Goal: Task Accomplishment & Management: Complete application form

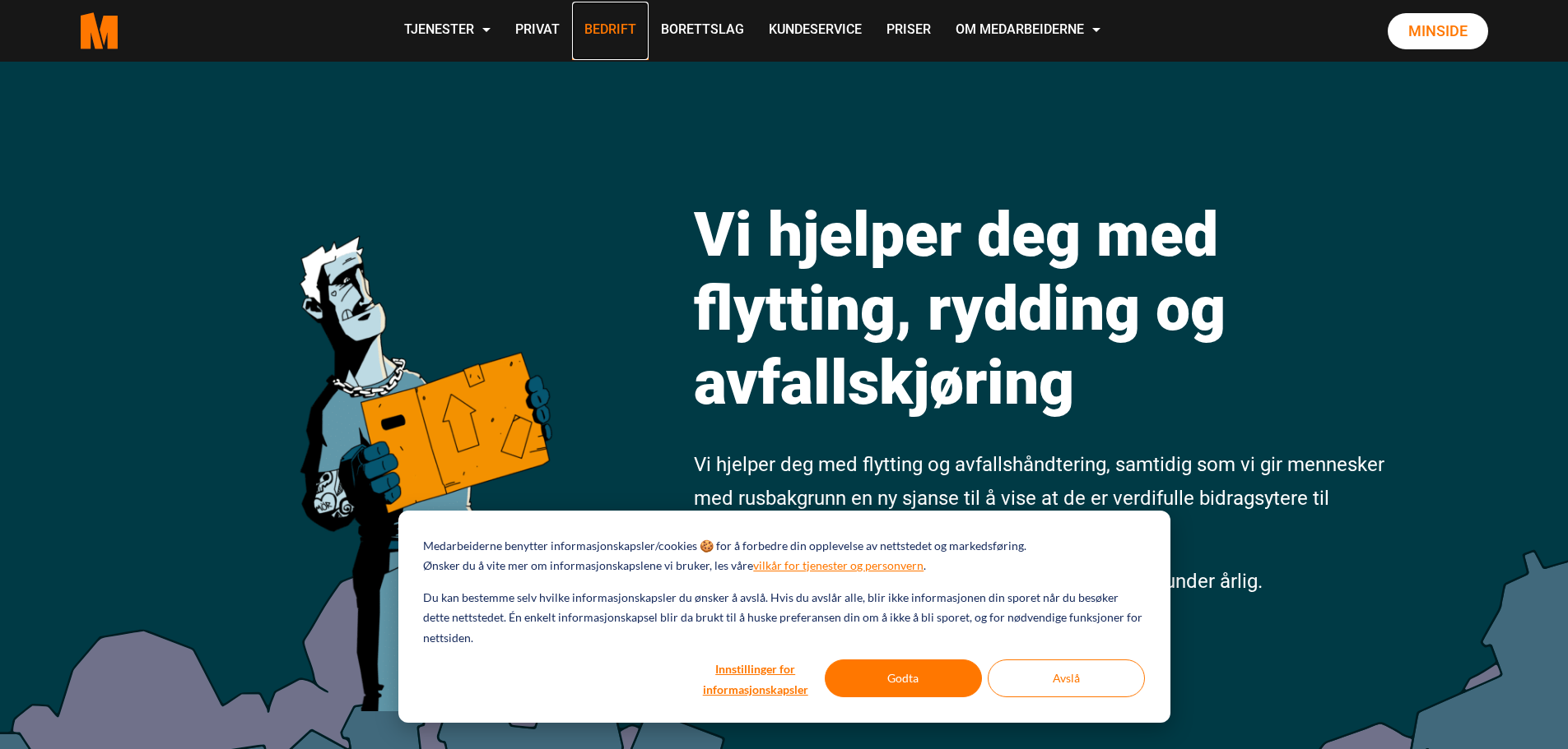
click at [610, 23] on link "Bedrift" at bounding box center [610, 31] width 77 height 58
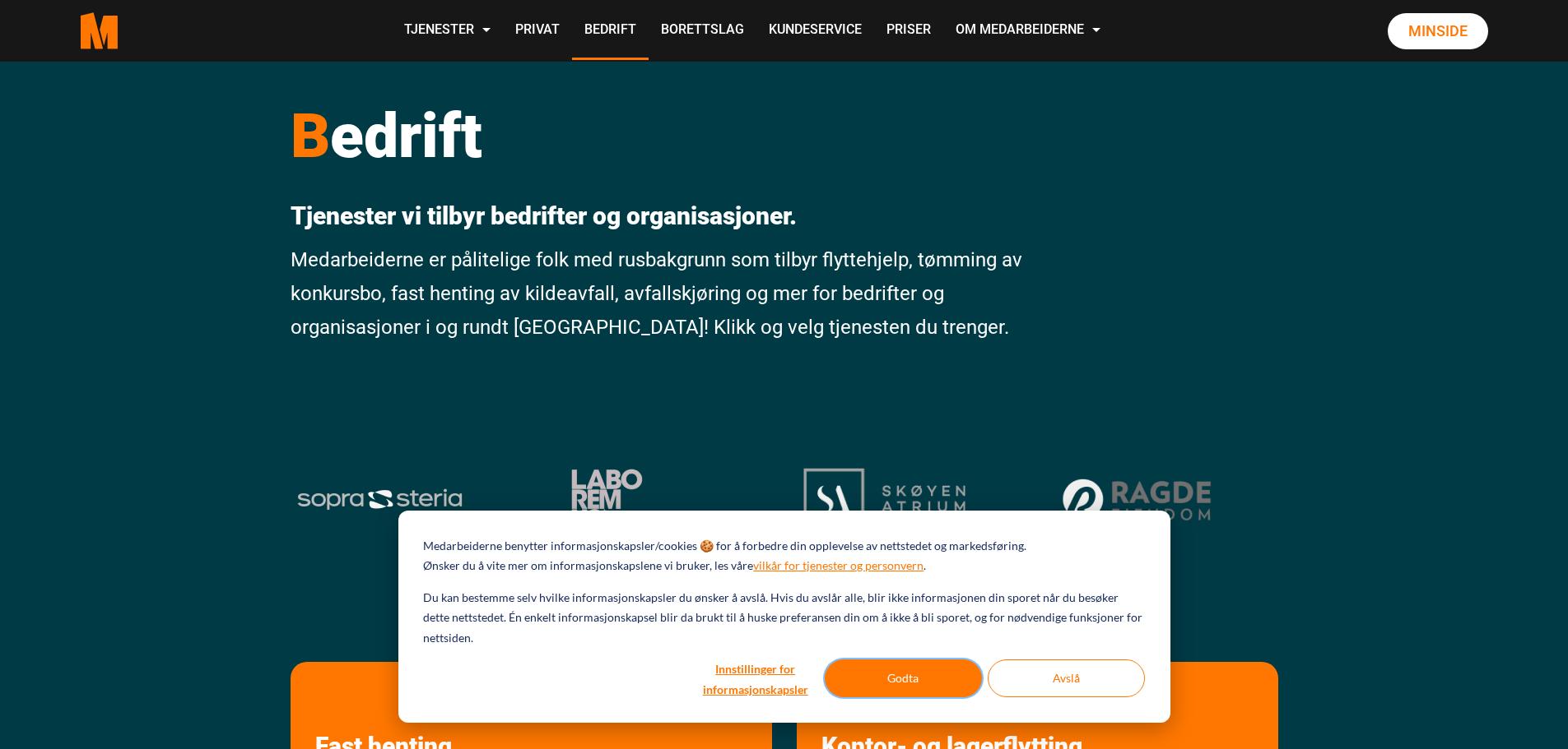
click at [945, 675] on button "Godta" at bounding box center [902, 678] width 157 height 38
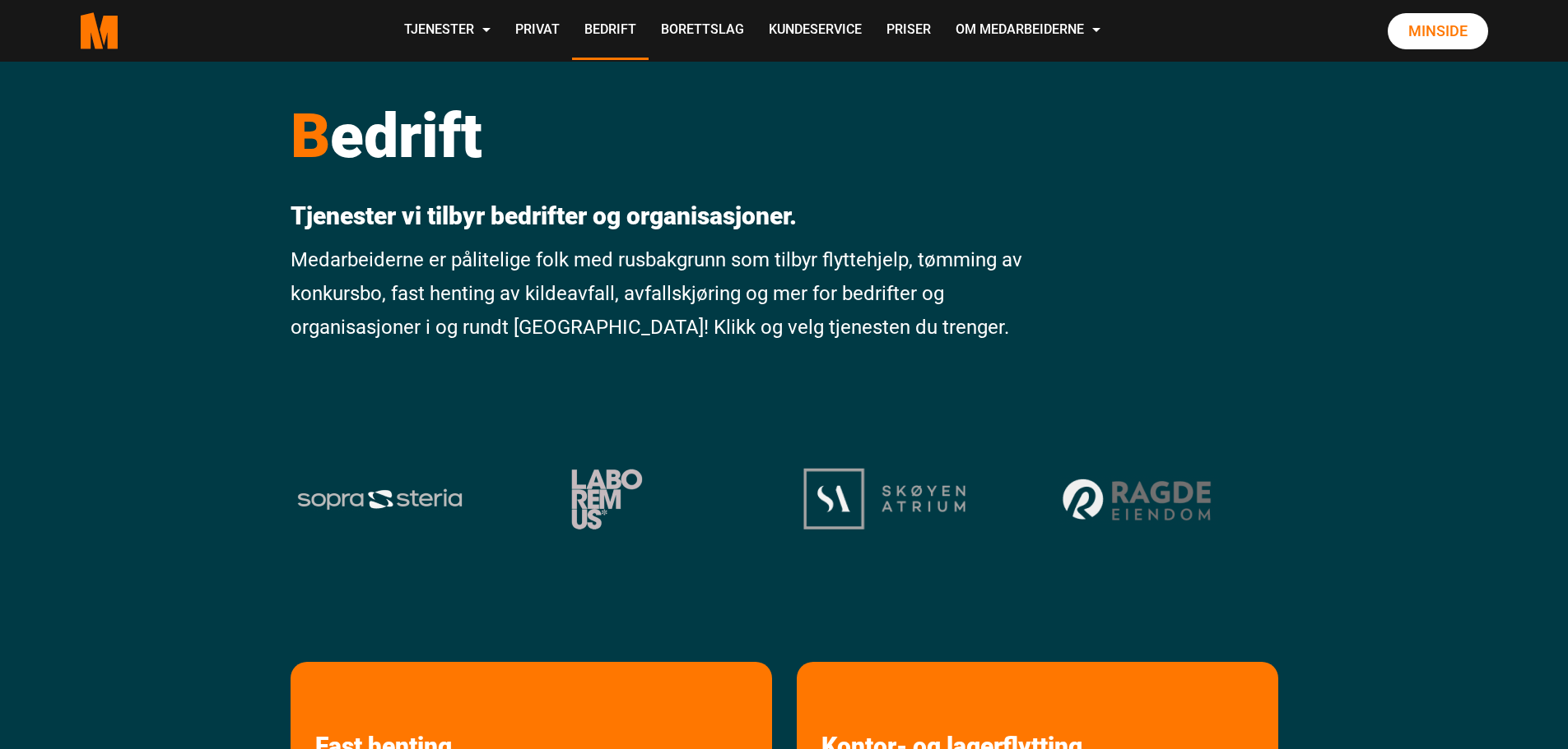
click at [935, 299] on p "Medarbeiderne er pålitelige folk med rusbakgrunn som tilbyr flyttehjelp, tømmin…" at bounding box center [658, 293] width 735 height 100
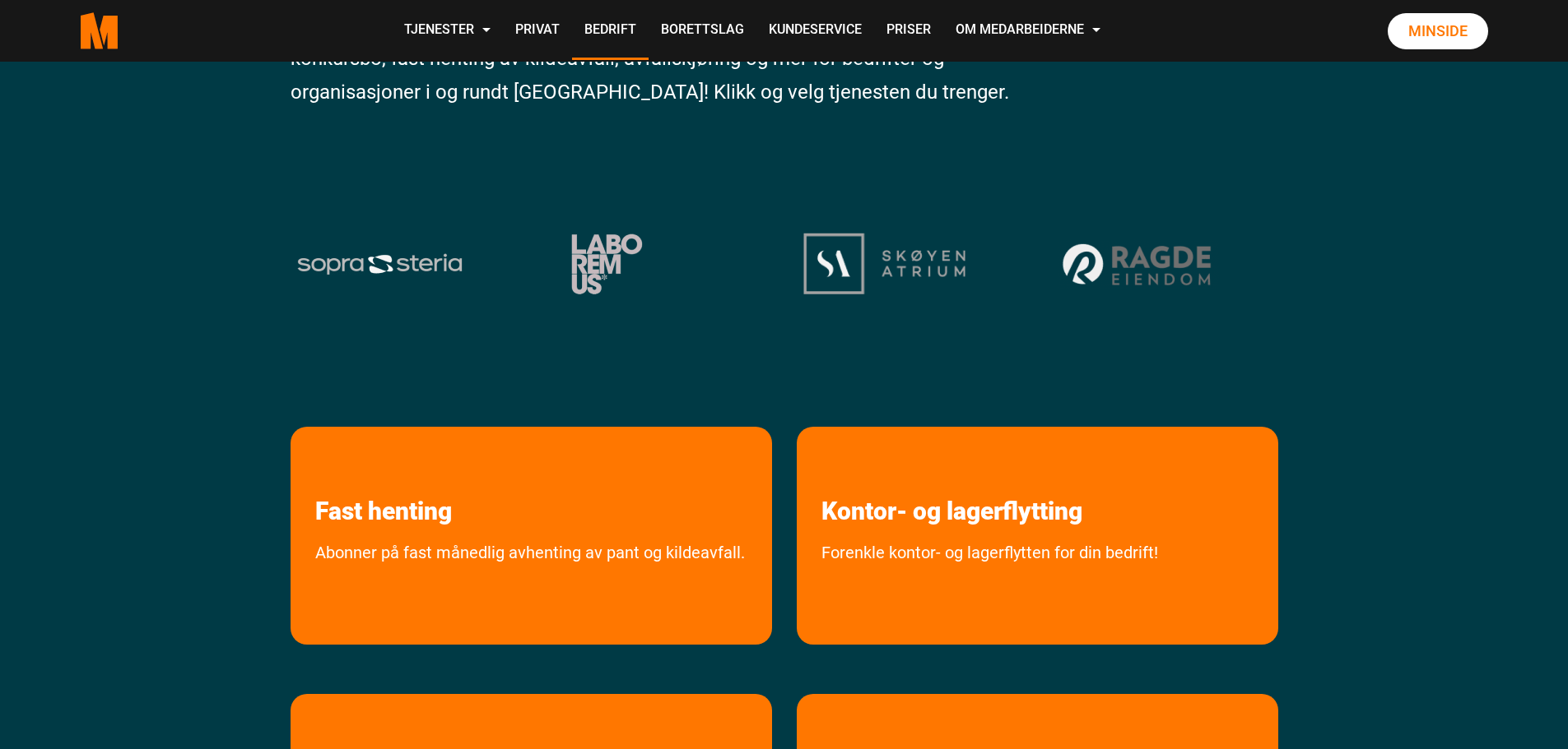
scroll to position [411, 0]
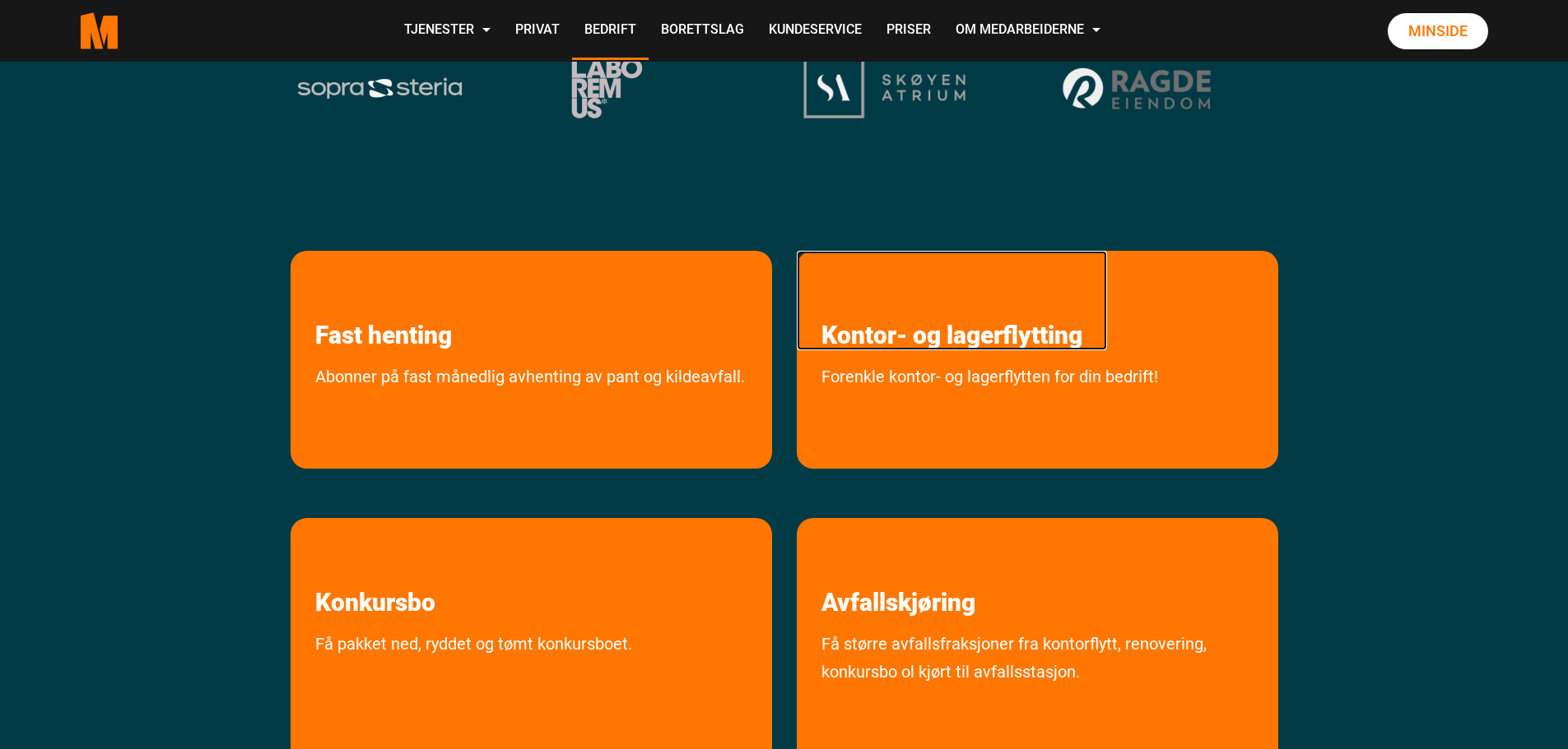
click at [935, 299] on link "Kontor- og lagerflytting" at bounding box center [952, 301] width 310 height 99
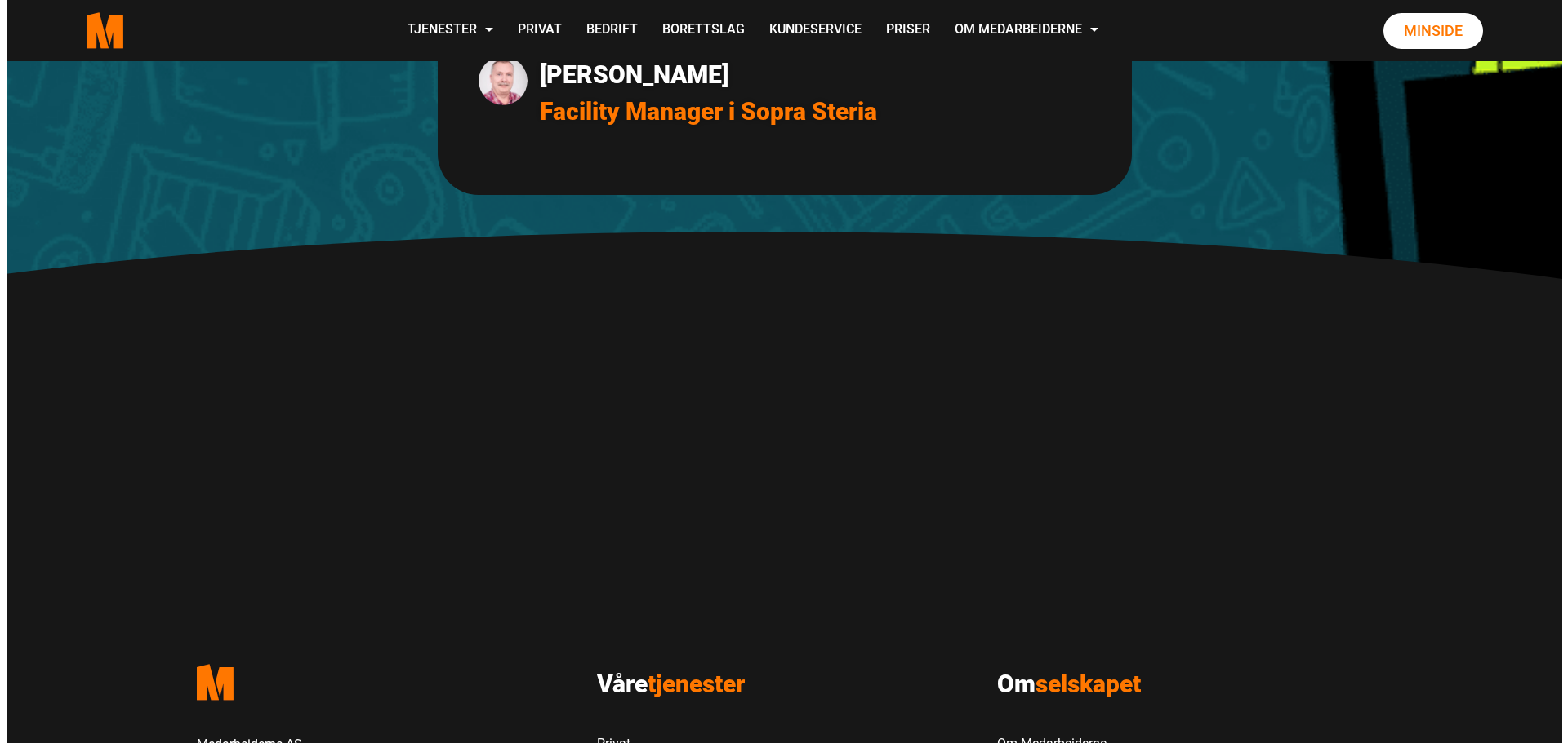
scroll to position [1152, 0]
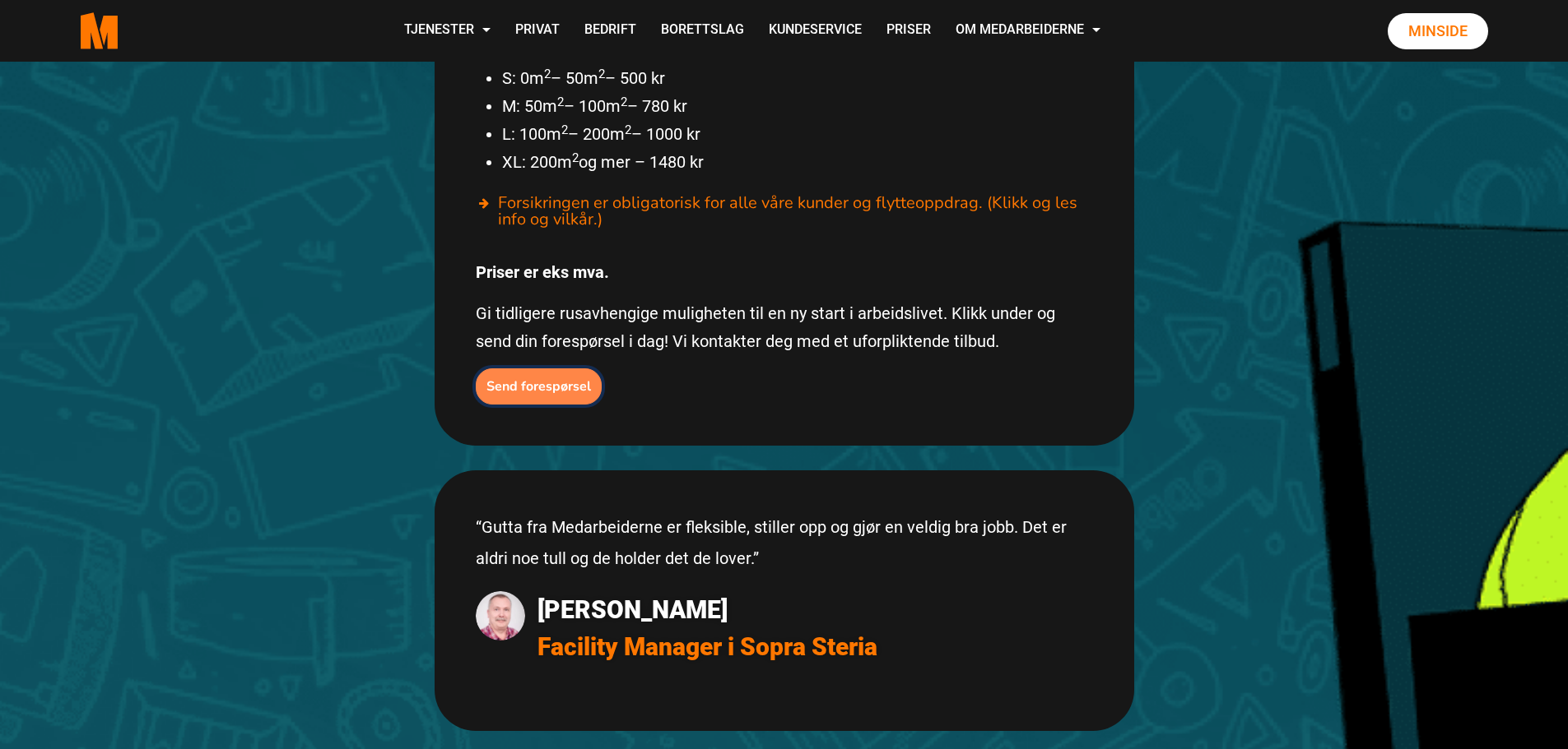
click at [548, 378] on b "Send forespørsel" at bounding box center [538, 387] width 104 height 19
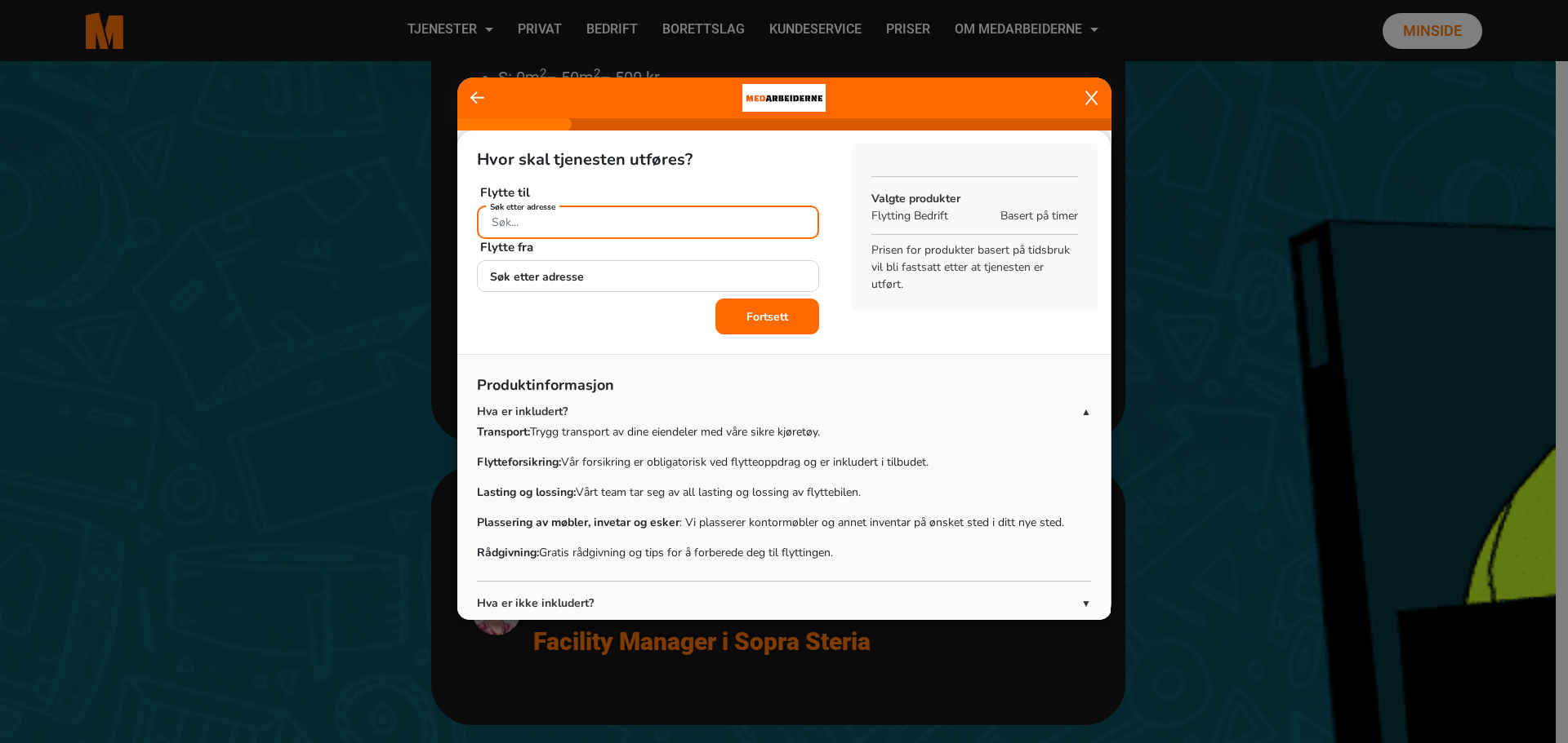
click at [569, 222] on input "Søk etter adresse" at bounding box center [648, 222] width 342 height 34
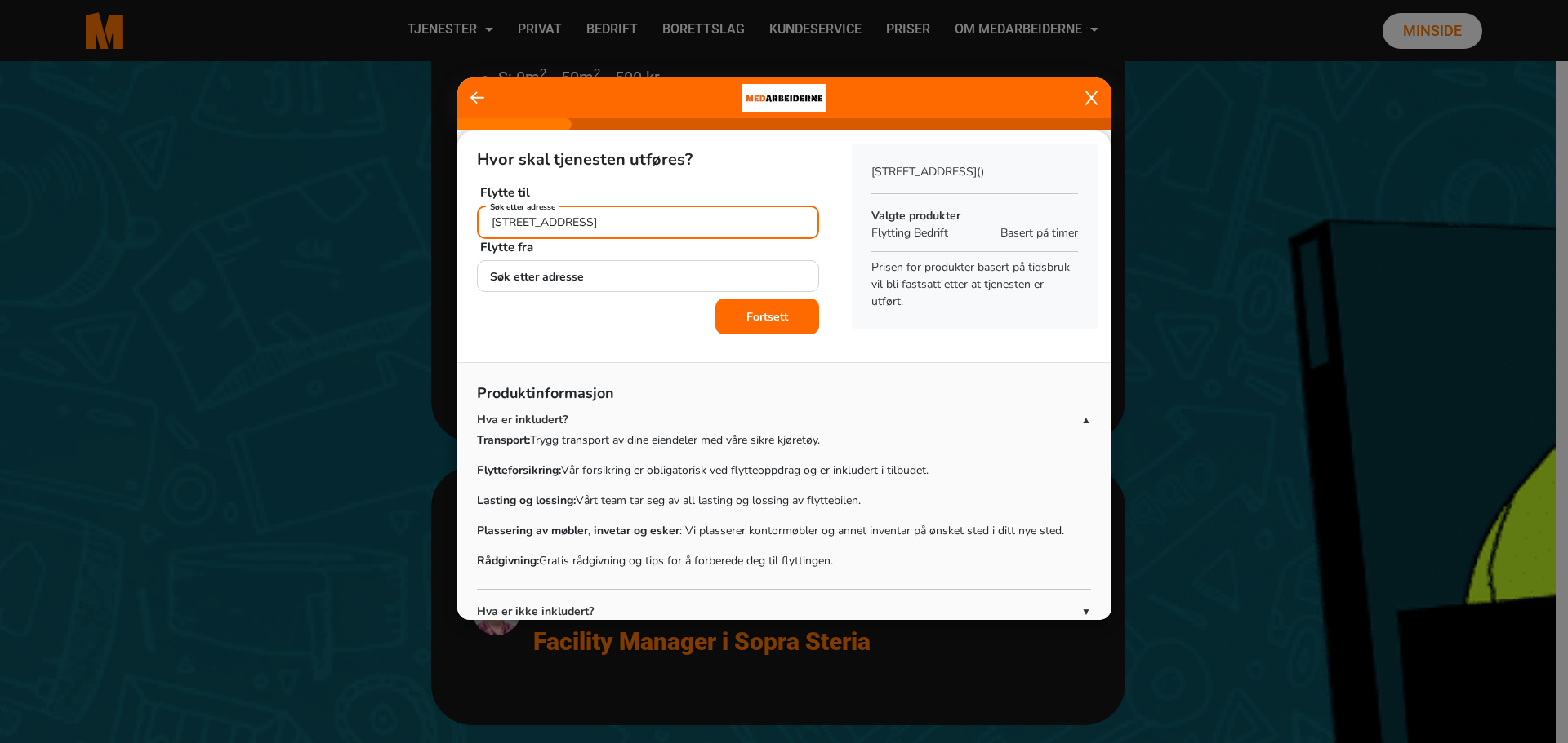
type input "Kongens gate 12, 0153 Oslo"
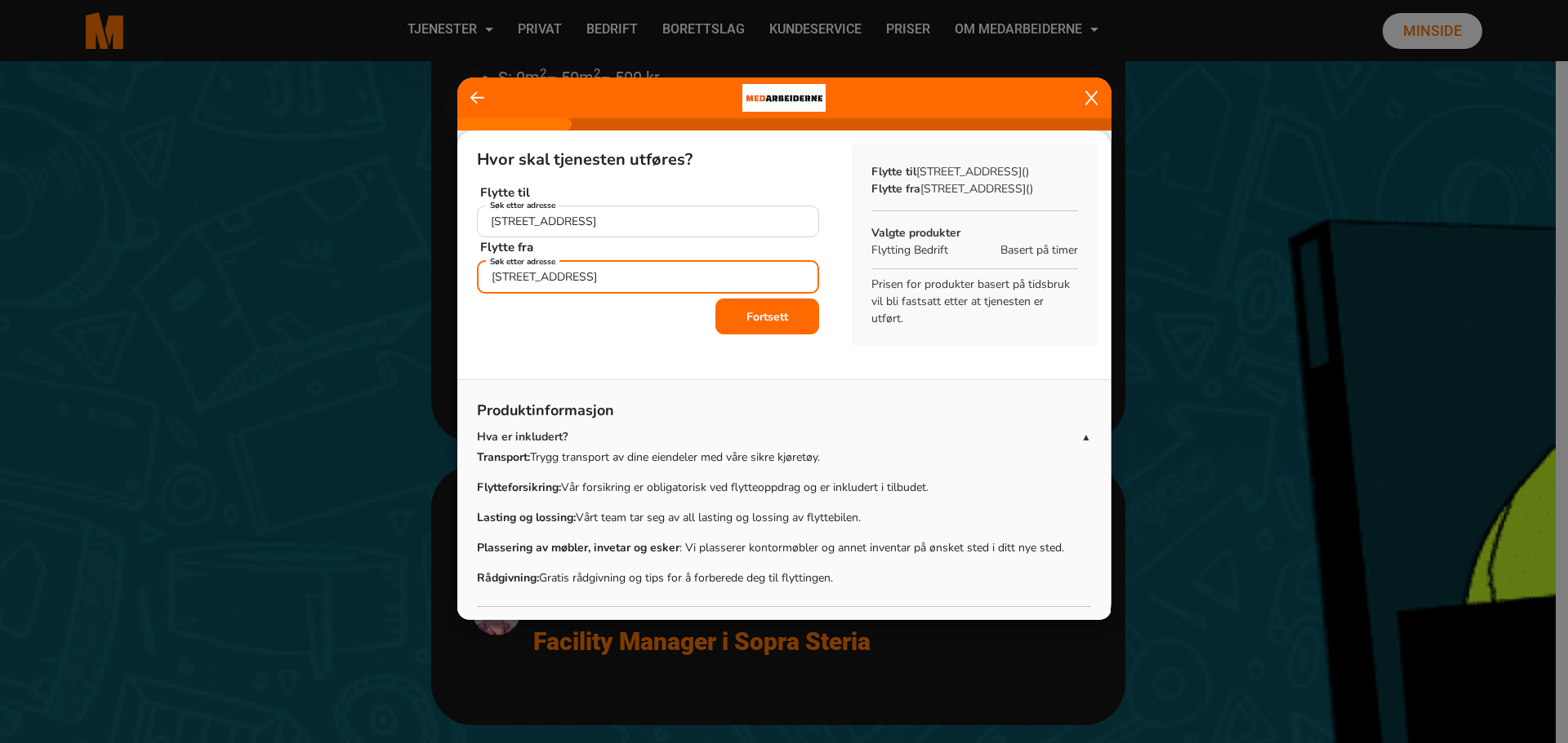
type input "Universitetsgata 18, 0164 Oslo"
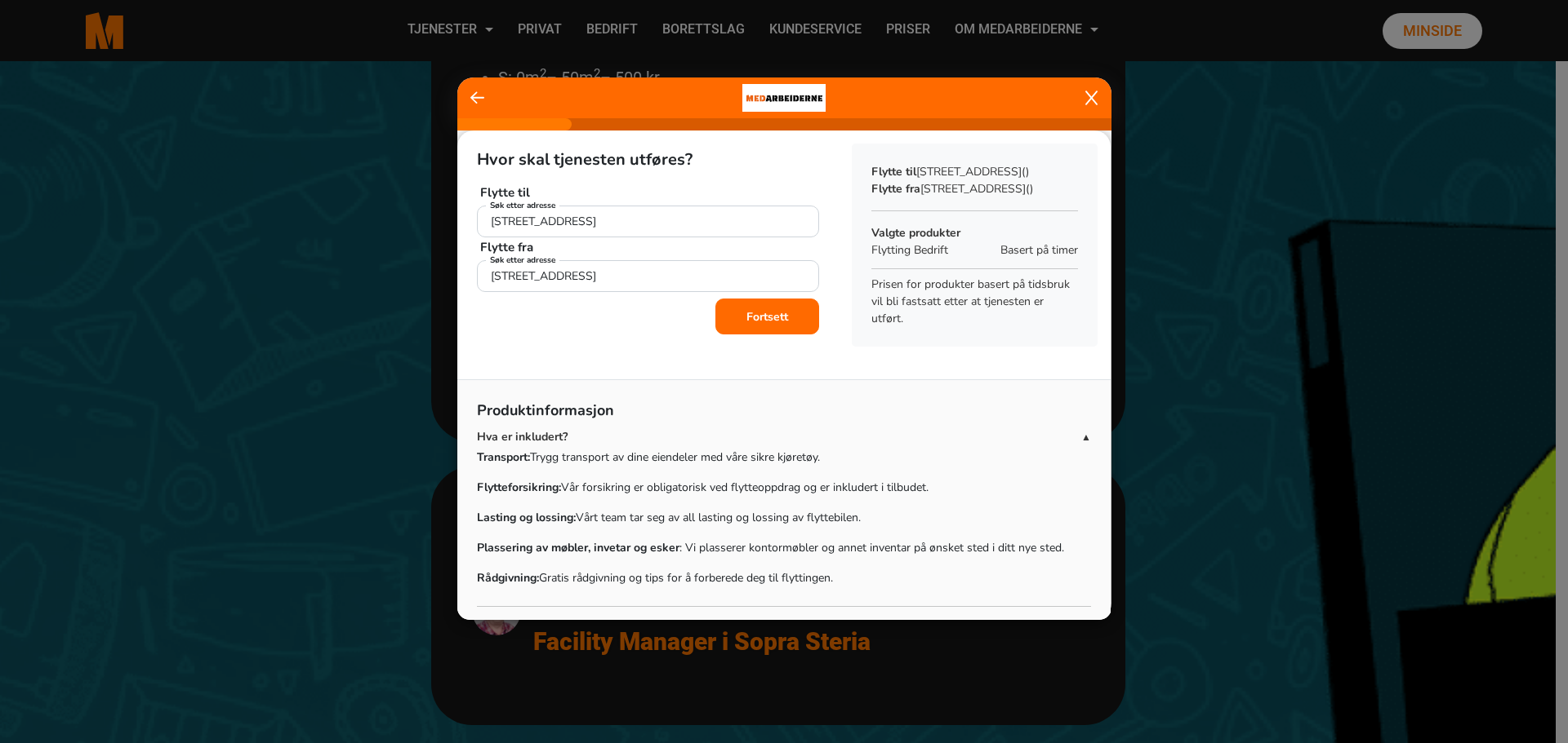
click at [752, 312] on b "Fortsett" at bounding box center [767, 317] width 42 height 15
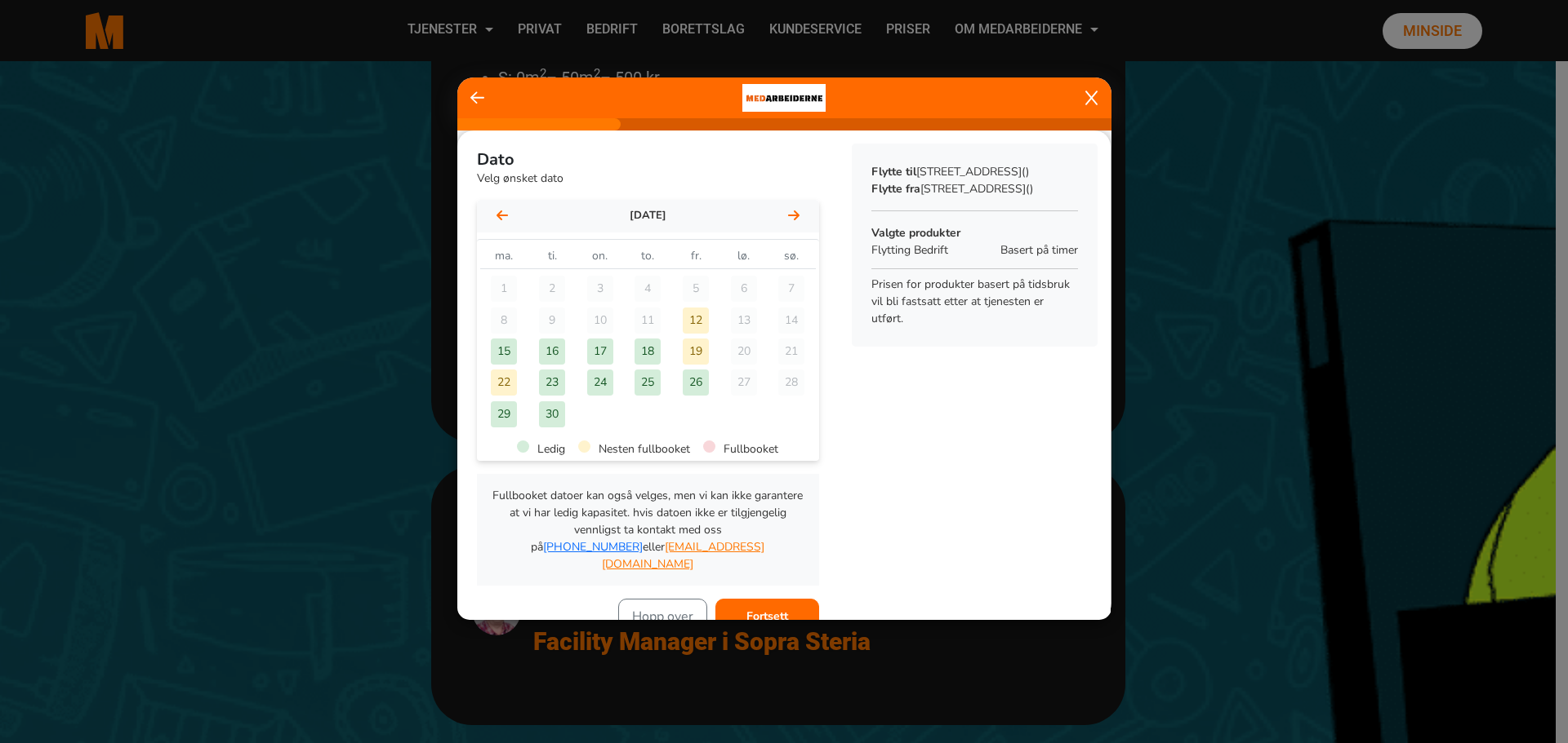
click at [595, 343] on div "17" at bounding box center [599, 352] width 26 height 26
click at [892, 460] on div "Dato Velg ønsket dato september 2025 september 2025 ma. ti. on. to. fr. lø. sø.…" at bounding box center [784, 383] width 653 height 504
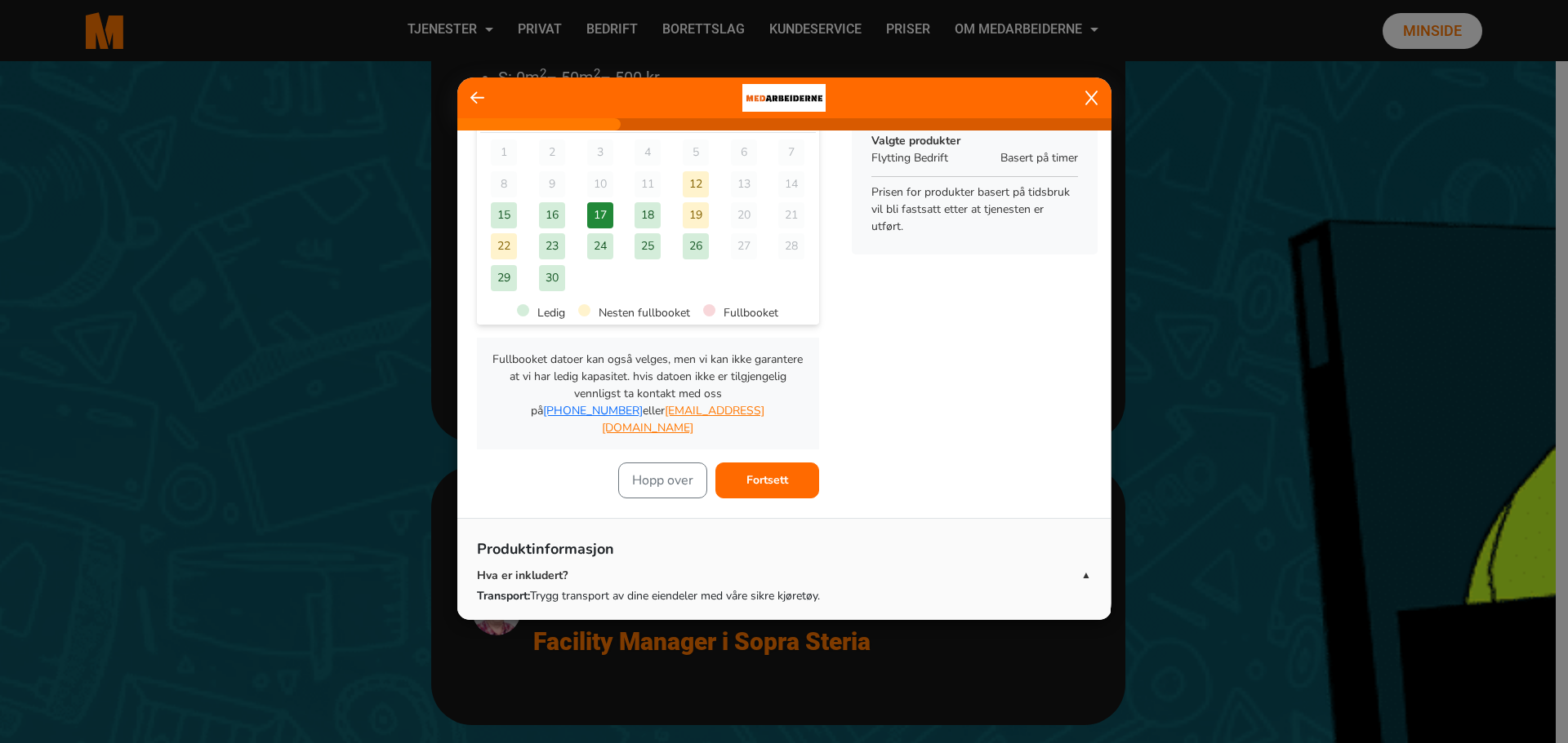
click at [760, 472] on b "Fortsett" at bounding box center [767, 480] width 42 height 15
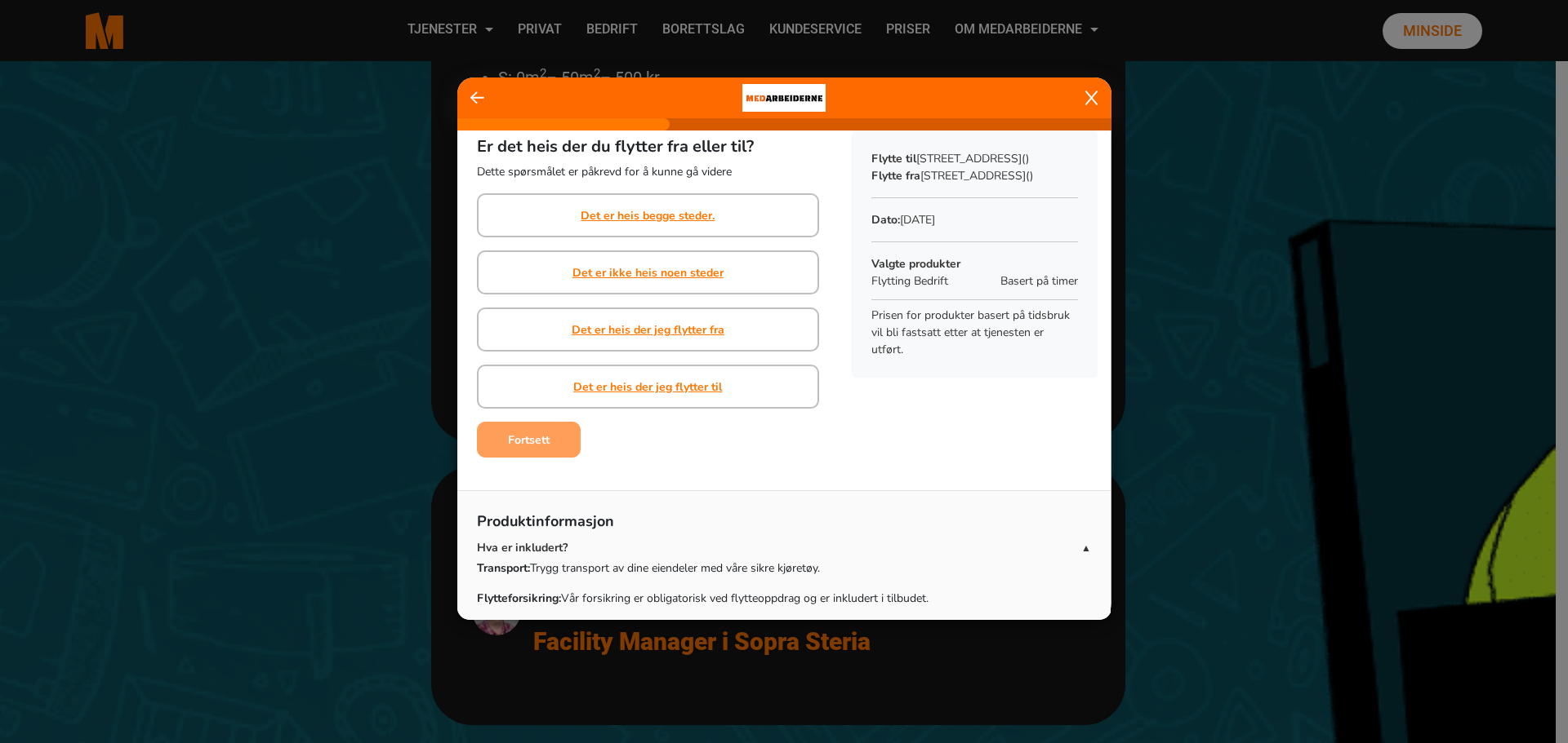
scroll to position [0, 0]
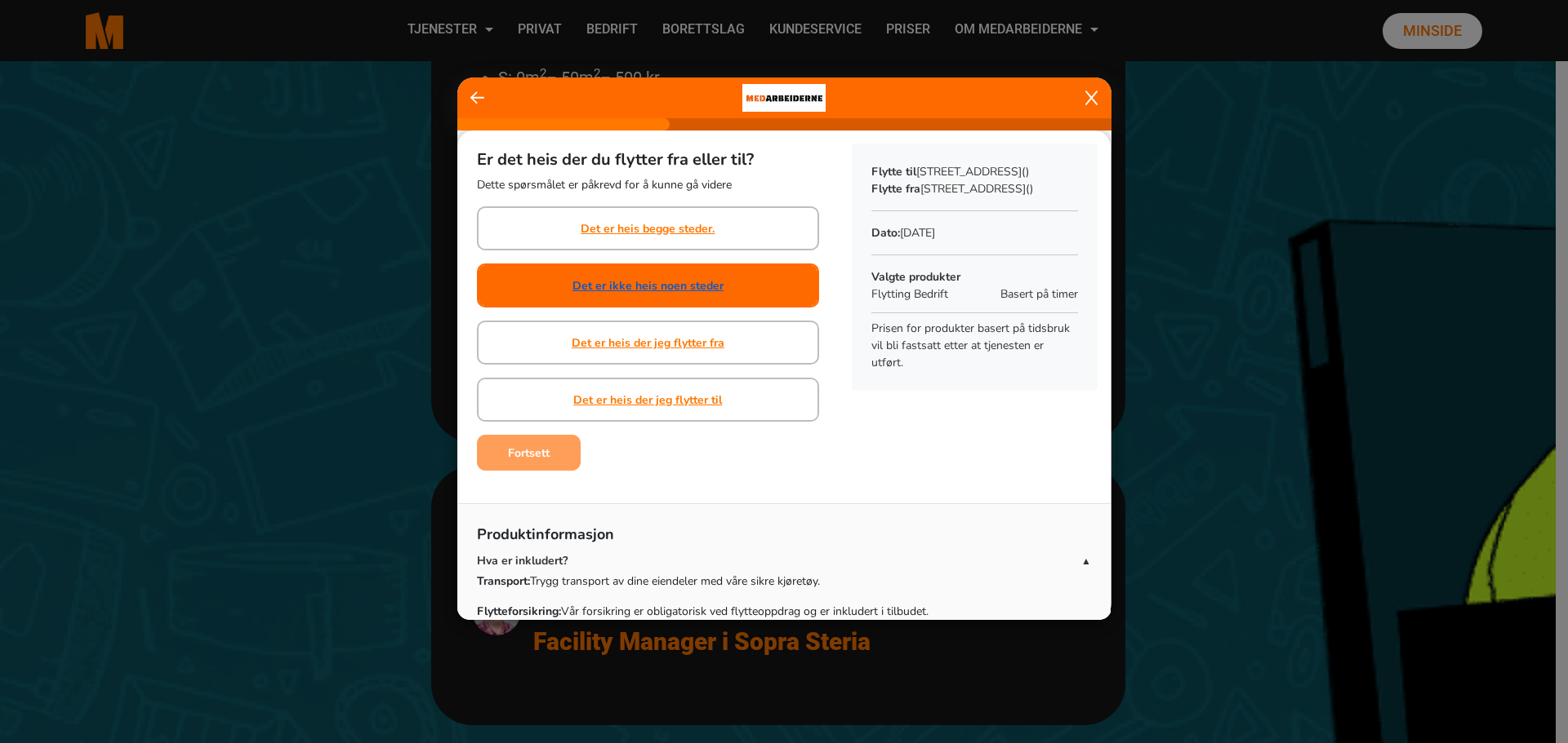
click at [681, 281] on link "Det er ikke heis noen steder" at bounding box center [648, 286] width 151 height 17
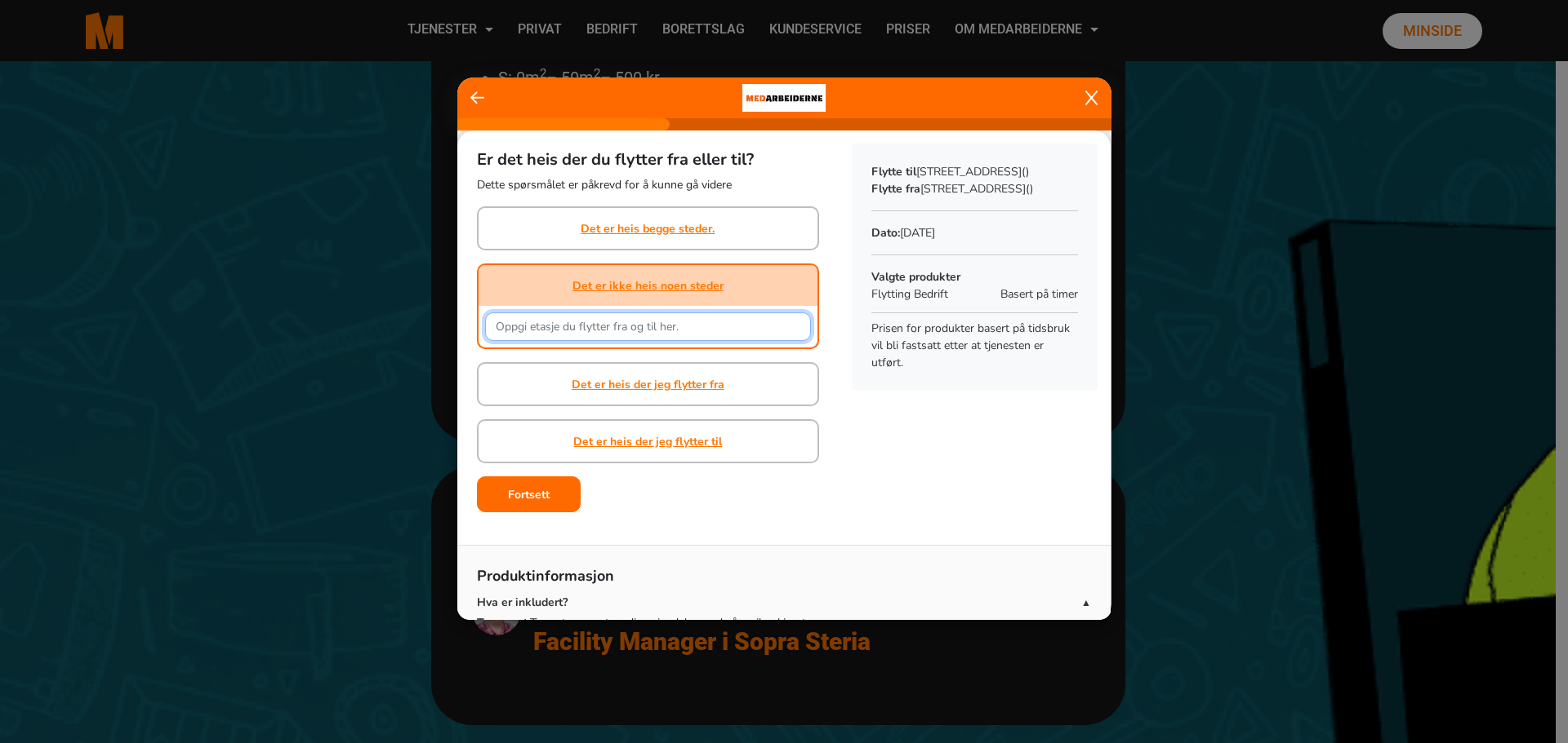
click at [685, 330] on input "text" at bounding box center [648, 327] width 326 height 29
type input "Fra 2. etasje til 5. etasje"
click at [788, 485] on div "Fortsett" at bounding box center [648, 494] width 342 height 36
click at [492, 491] on button "Fortsett" at bounding box center [528, 494] width 103 height 36
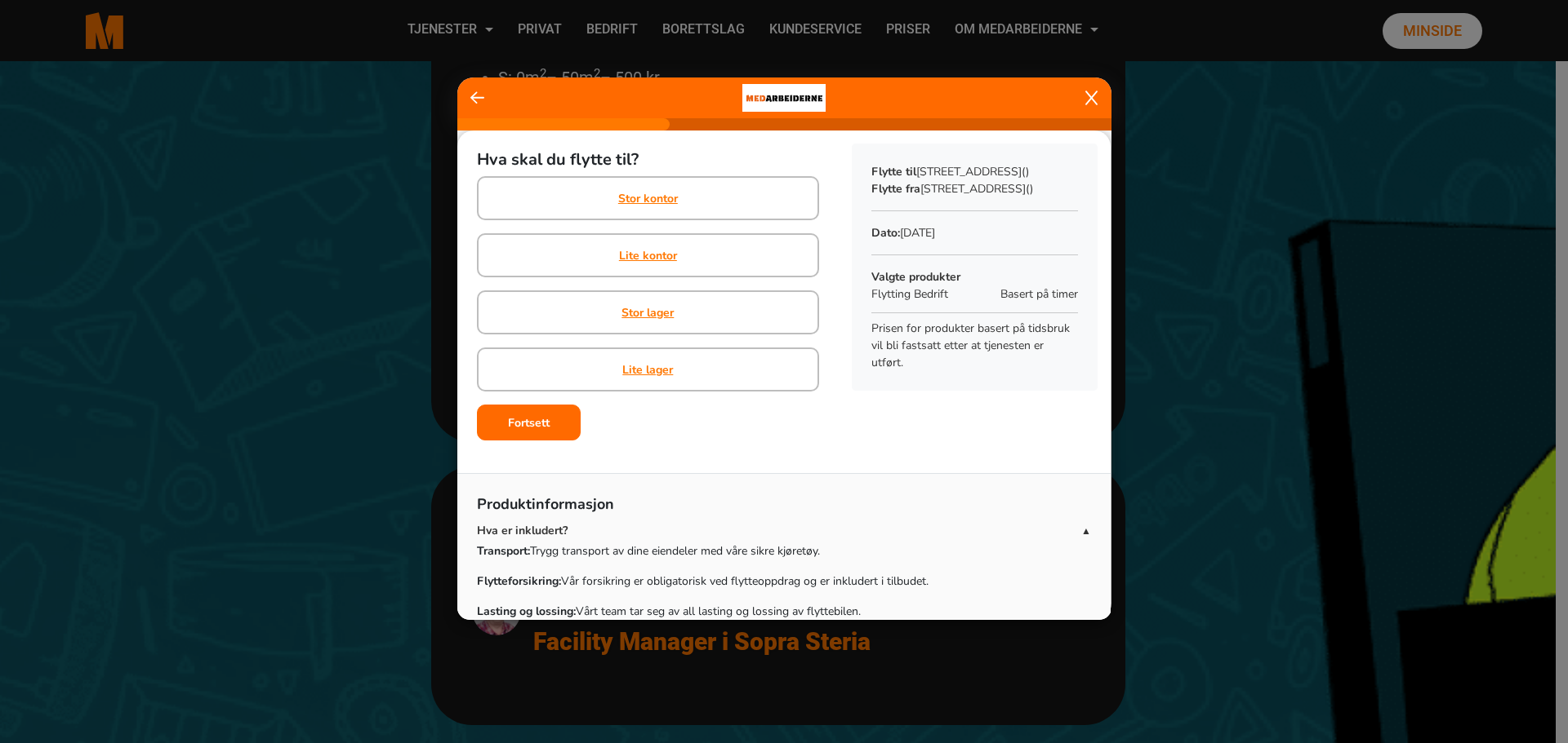
click at [910, 490] on div "Produktinformasjon Hva er inkludert? ▲ Transport: Trygg transport av dine eiend…" at bounding box center [784, 638] width 653 height 329
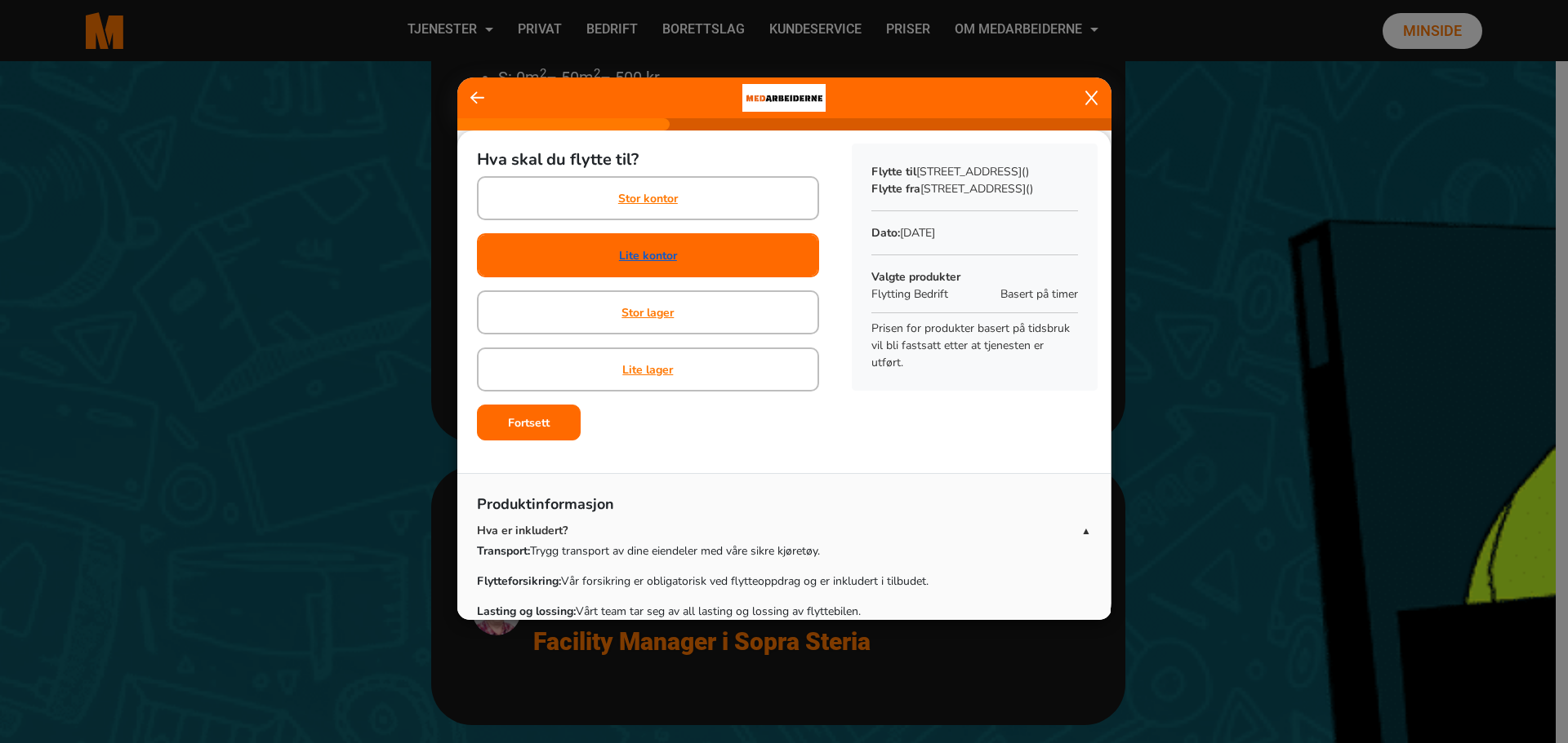
click at [643, 251] on link "Lite kontor" at bounding box center [648, 256] width 58 height 17
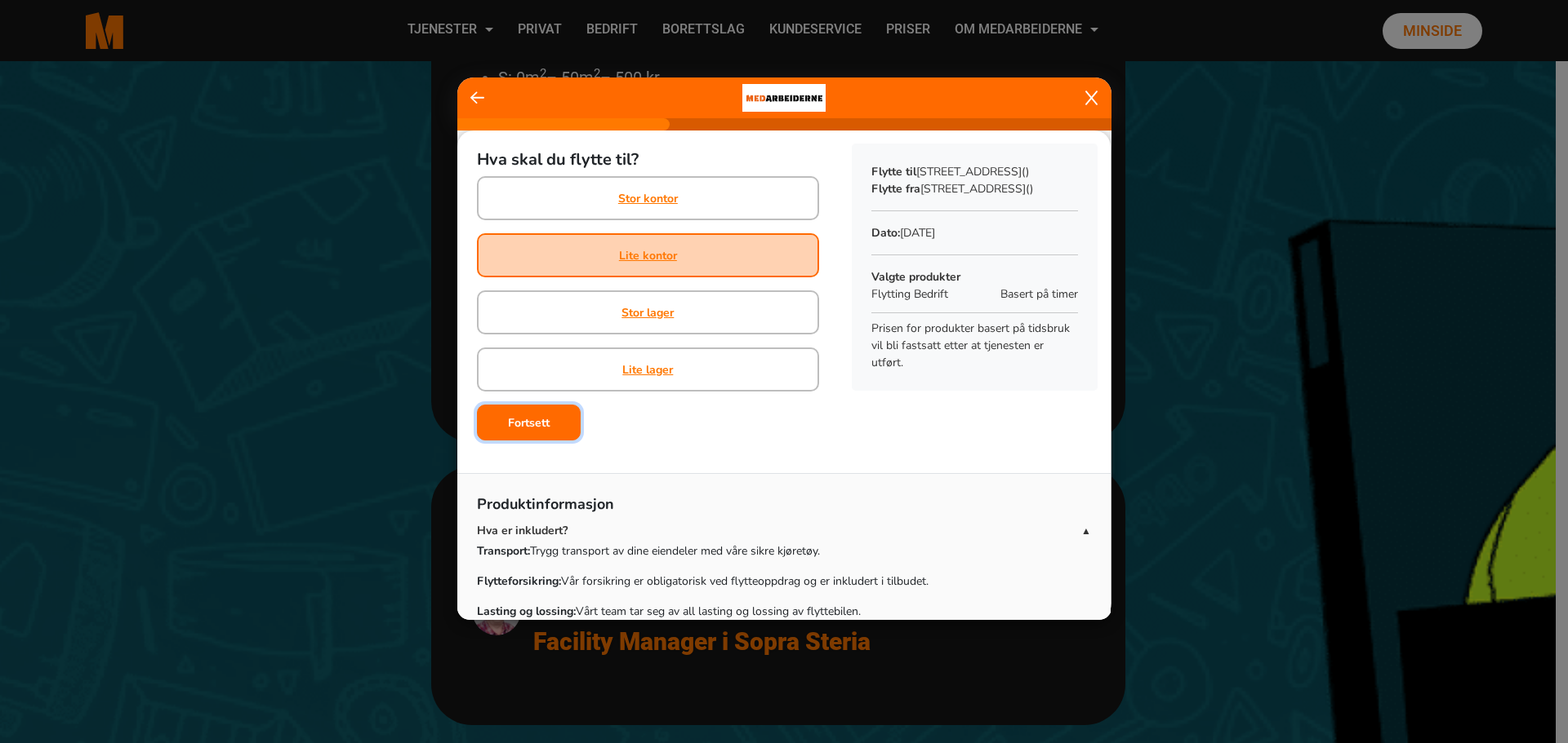
click at [544, 418] on b "Fortsett" at bounding box center [528, 423] width 42 height 15
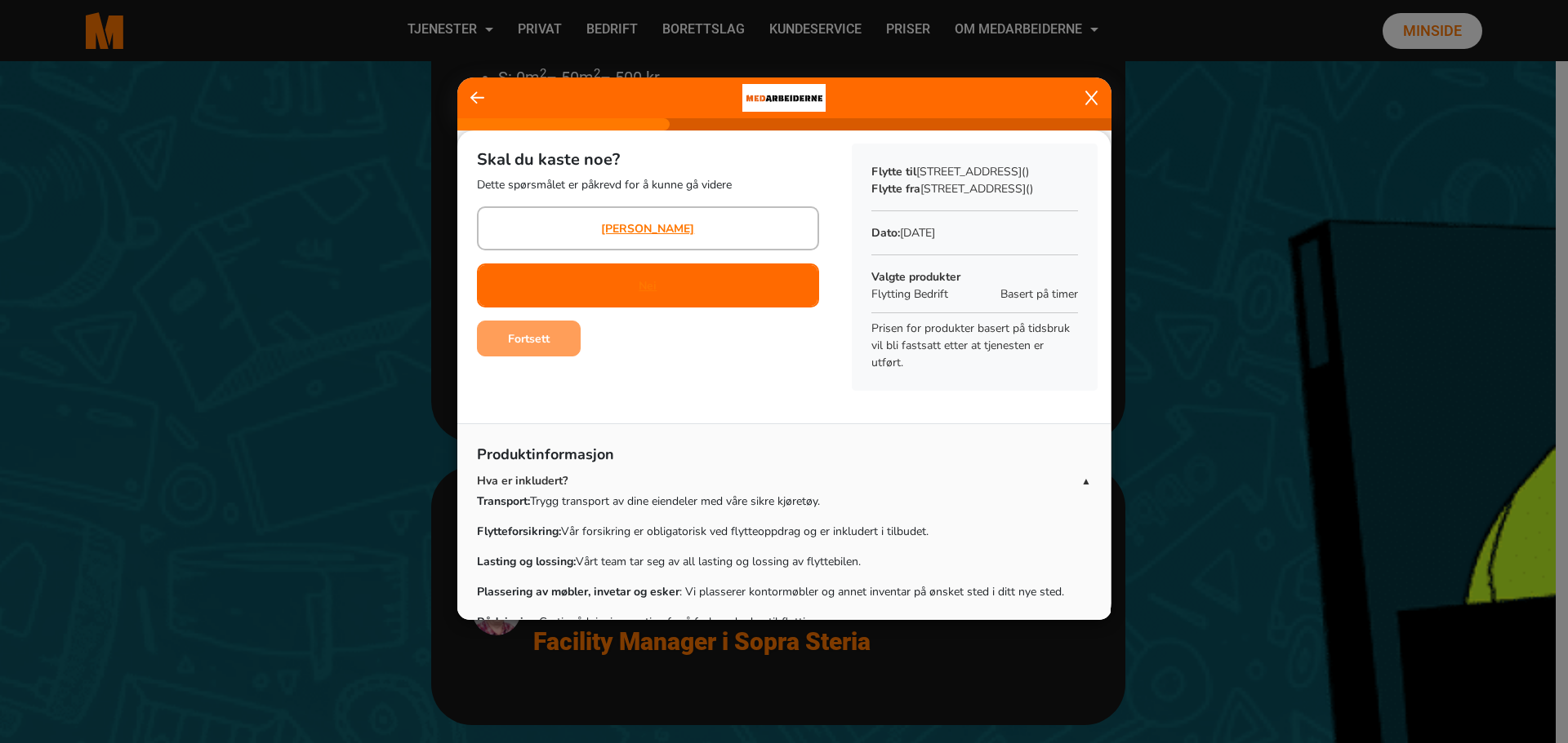
click at [653, 282] on div "Nei" at bounding box center [648, 286] width 342 height 44
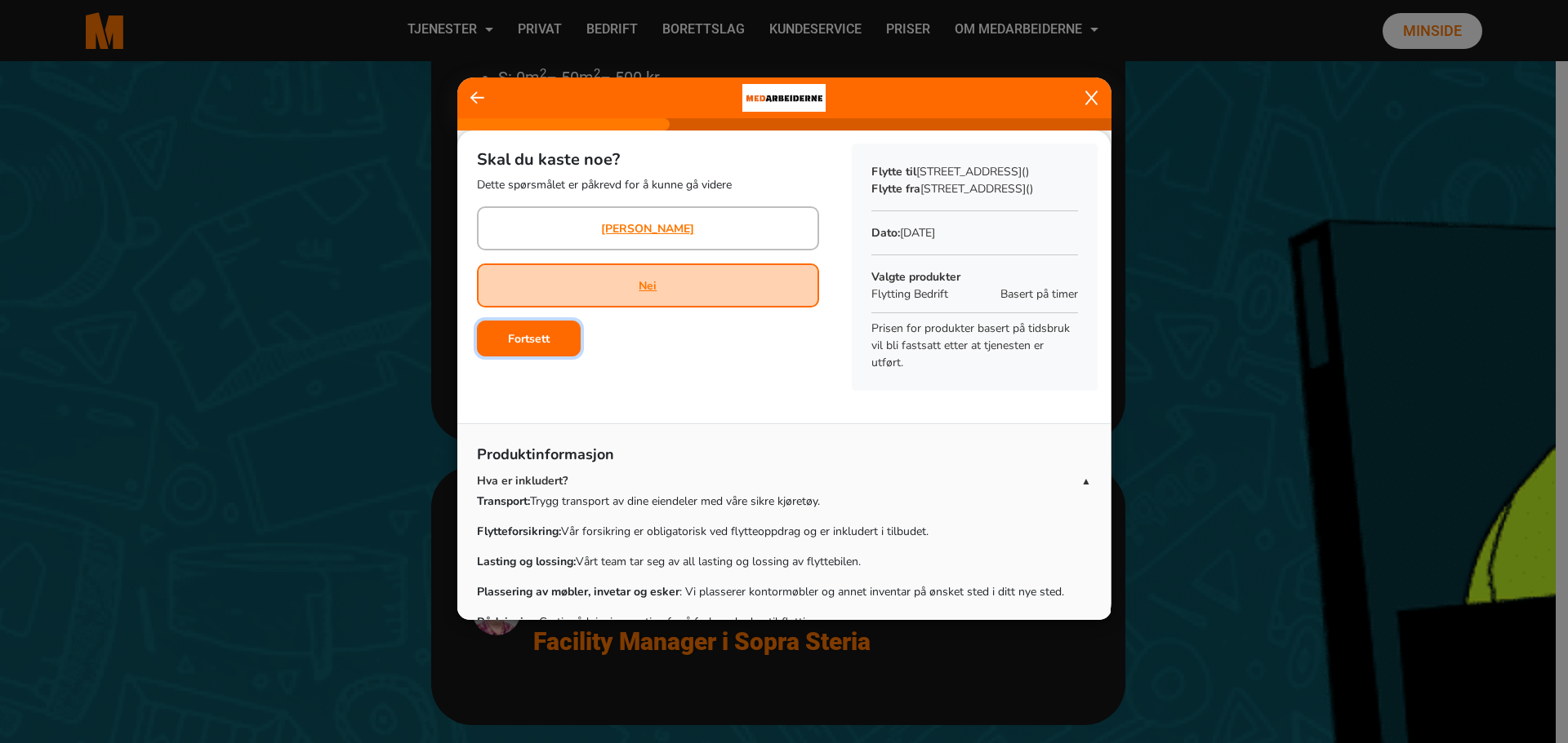
click at [534, 339] on b "Fortsett" at bounding box center [528, 339] width 42 height 15
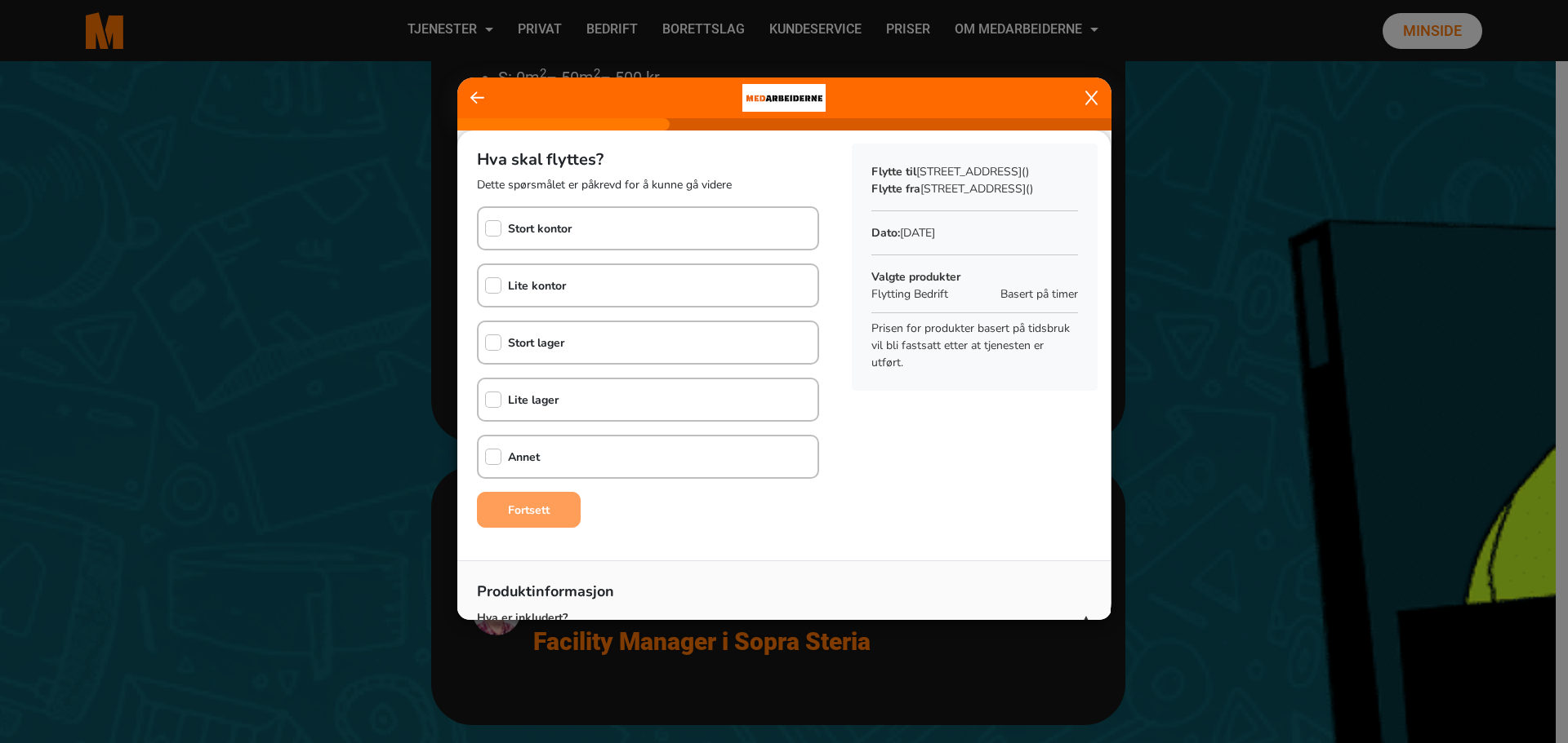
click at [544, 285] on b "Lite kontor" at bounding box center [537, 286] width 58 height 15
checkbox input "true"
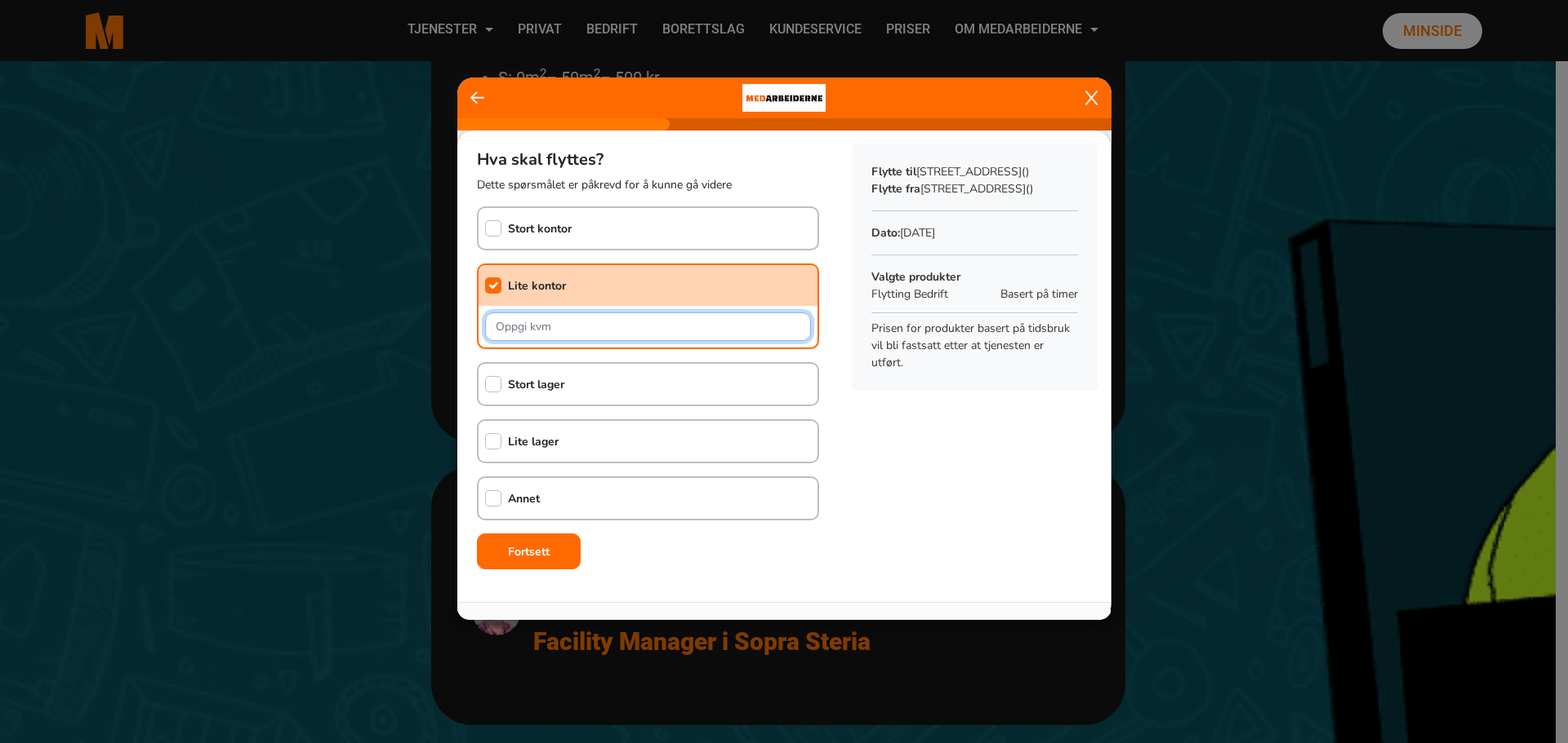
click at [553, 324] on input "text" at bounding box center [648, 327] width 326 height 29
type input "35"
click at [1026, 510] on div "Hva skal flyttes? Dette spørsmålet er påkrevd for å kunne gå videre Stort konto…" at bounding box center [784, 357] width 653 height 452
click at [526, 541] on button "Fortsett" at bounding box center [528, 551] width 103 height 36
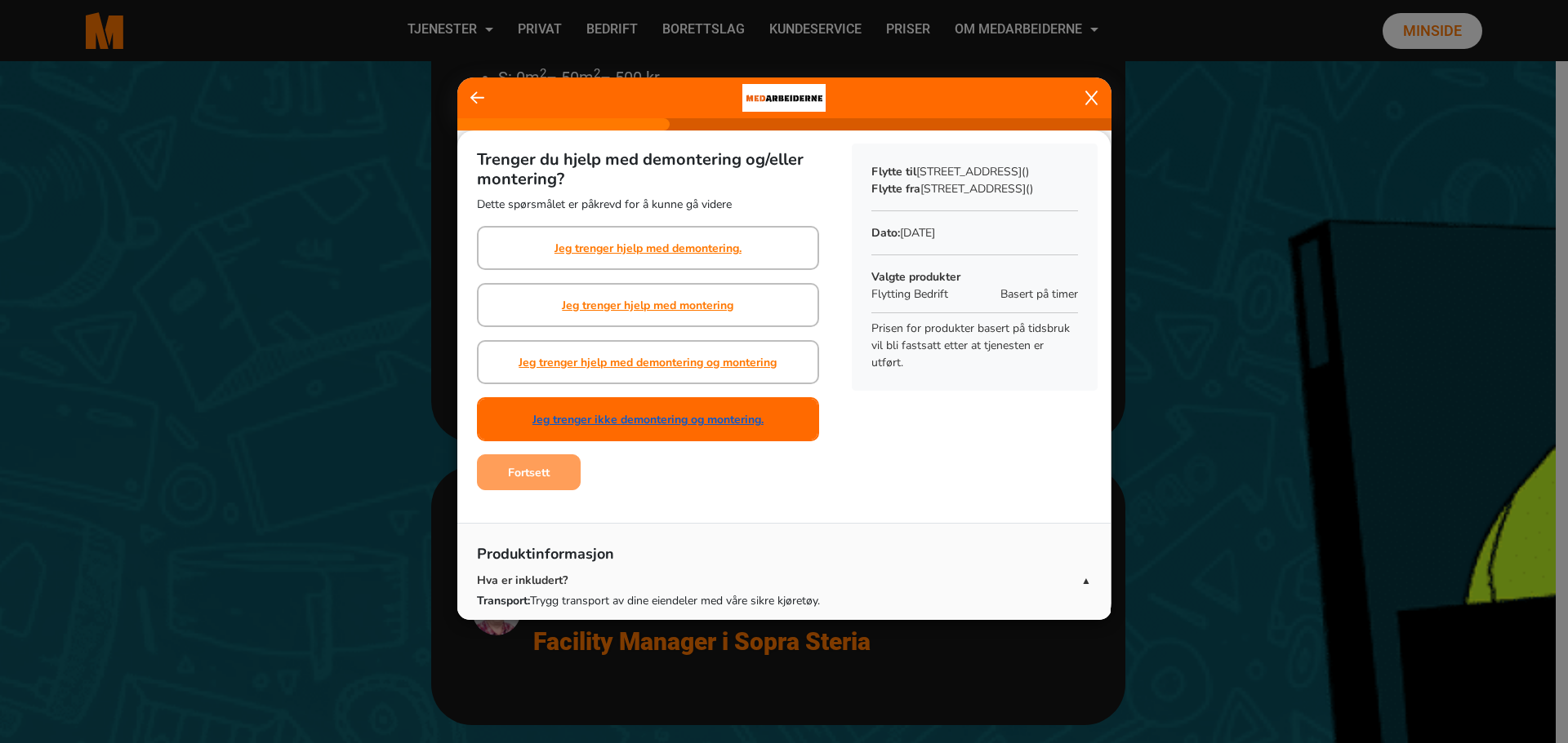
click at [674, 417] on link "Jeg trenger ikke demontering og montering." at bounding box center [648, 420] width 231 height 17
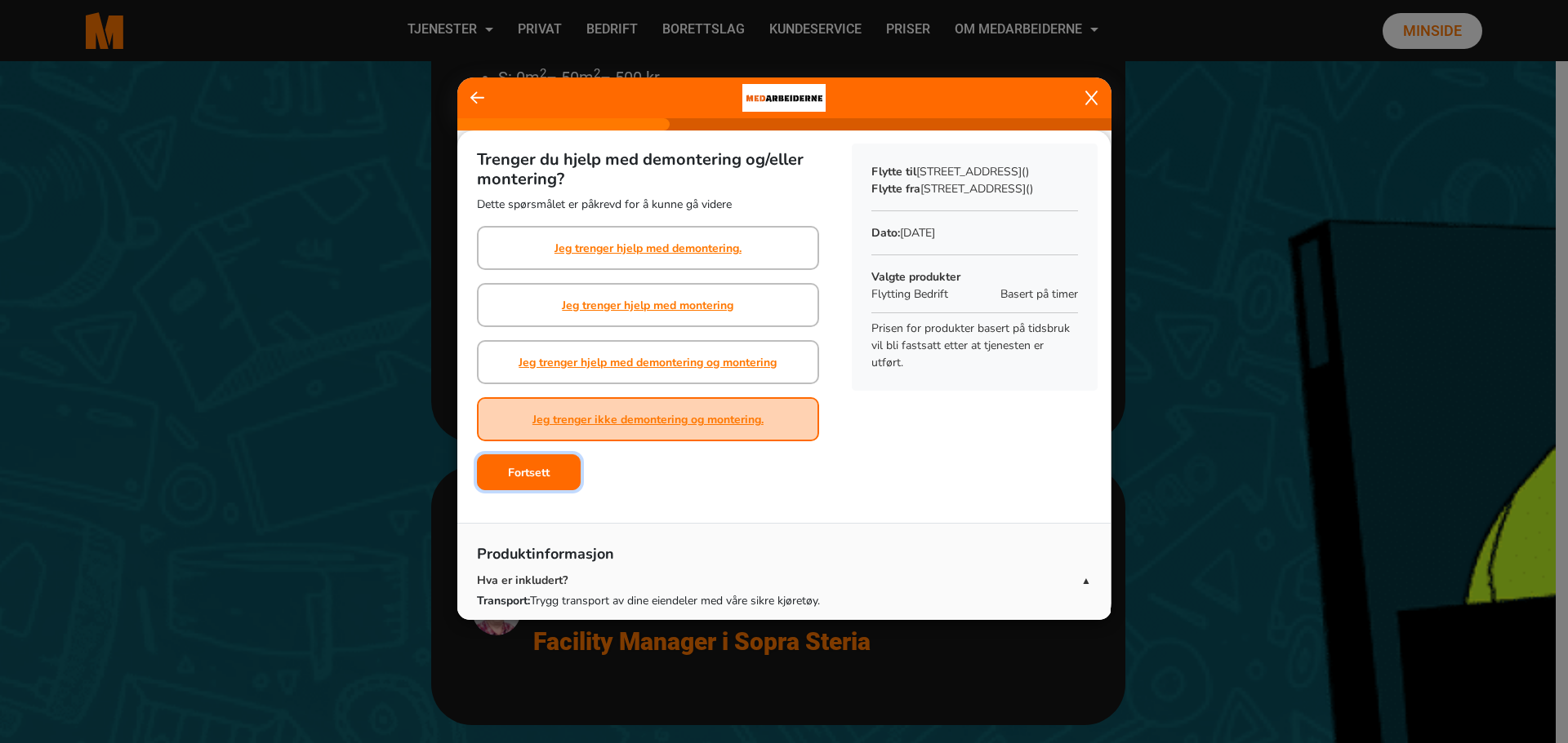
click at [506, 462] on button "Fortsett" at bounding box center [528, 472] width 103 height 36
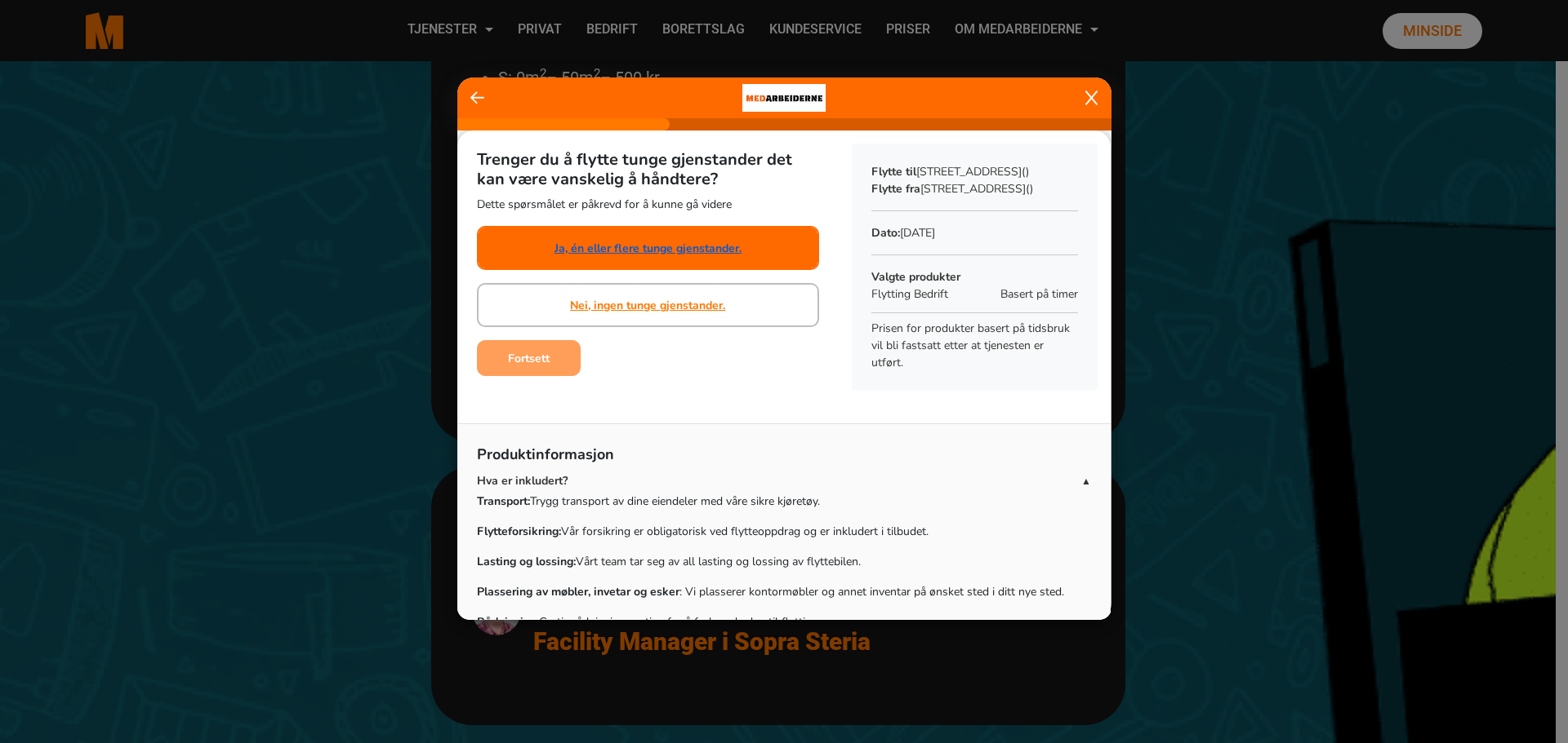
click at [644, 240] on link "Ja, én eller flere tunge gjenstander." at bounding box center [647, 248] width 187 height 17
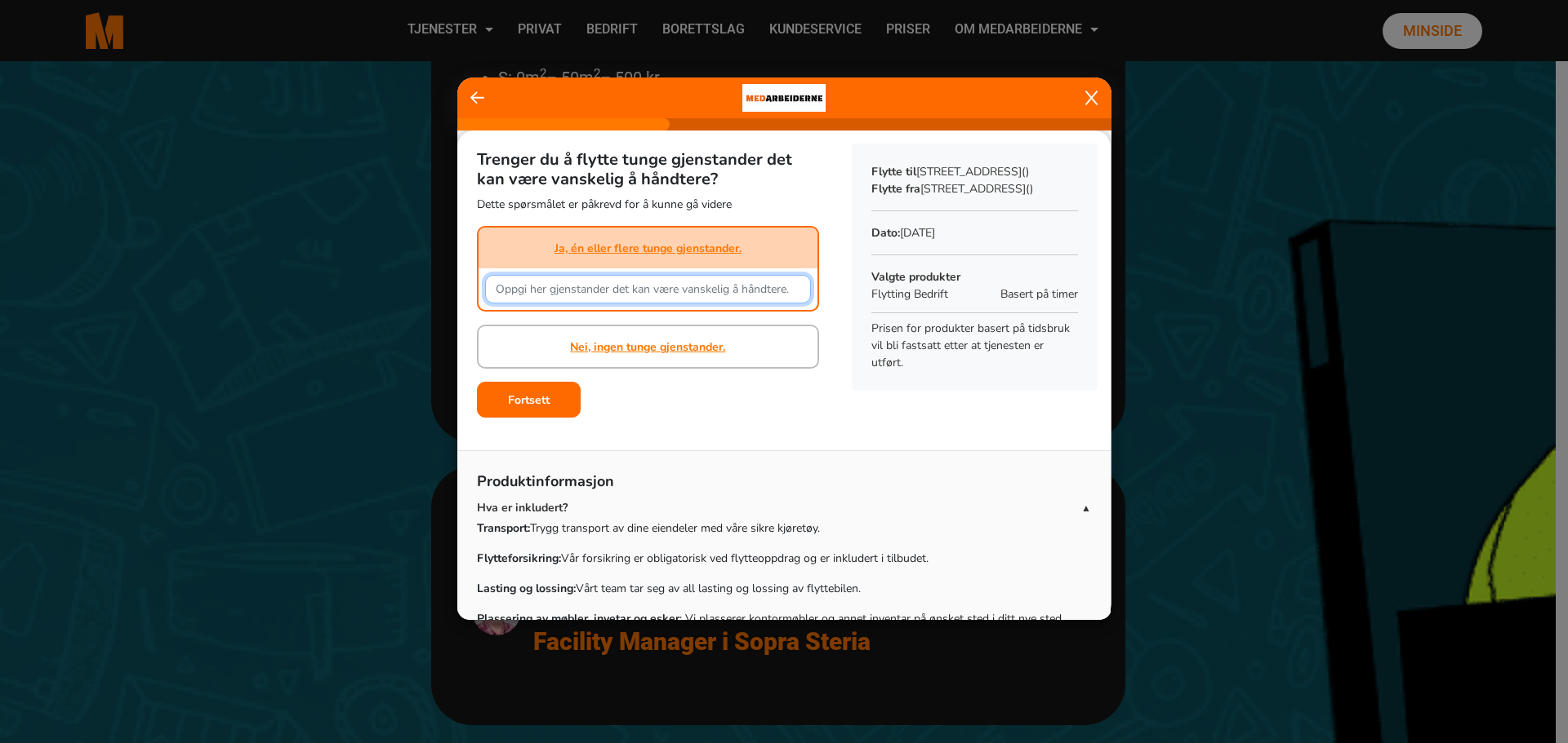
click at [641, 285] on input "text" at bounding box center [648, 290] width 326 height 29
type input "2 kontorstoler"
click at [693, 426] on div "Trenger du å flytte tunge gjenstander det kan være vanskelig å håndtere? Dette …" at bounding box center [648, 280] width 381 height 300
click at [522, 394] on b "Fortsett" at bounding box center [528, 400] width 42 height 15
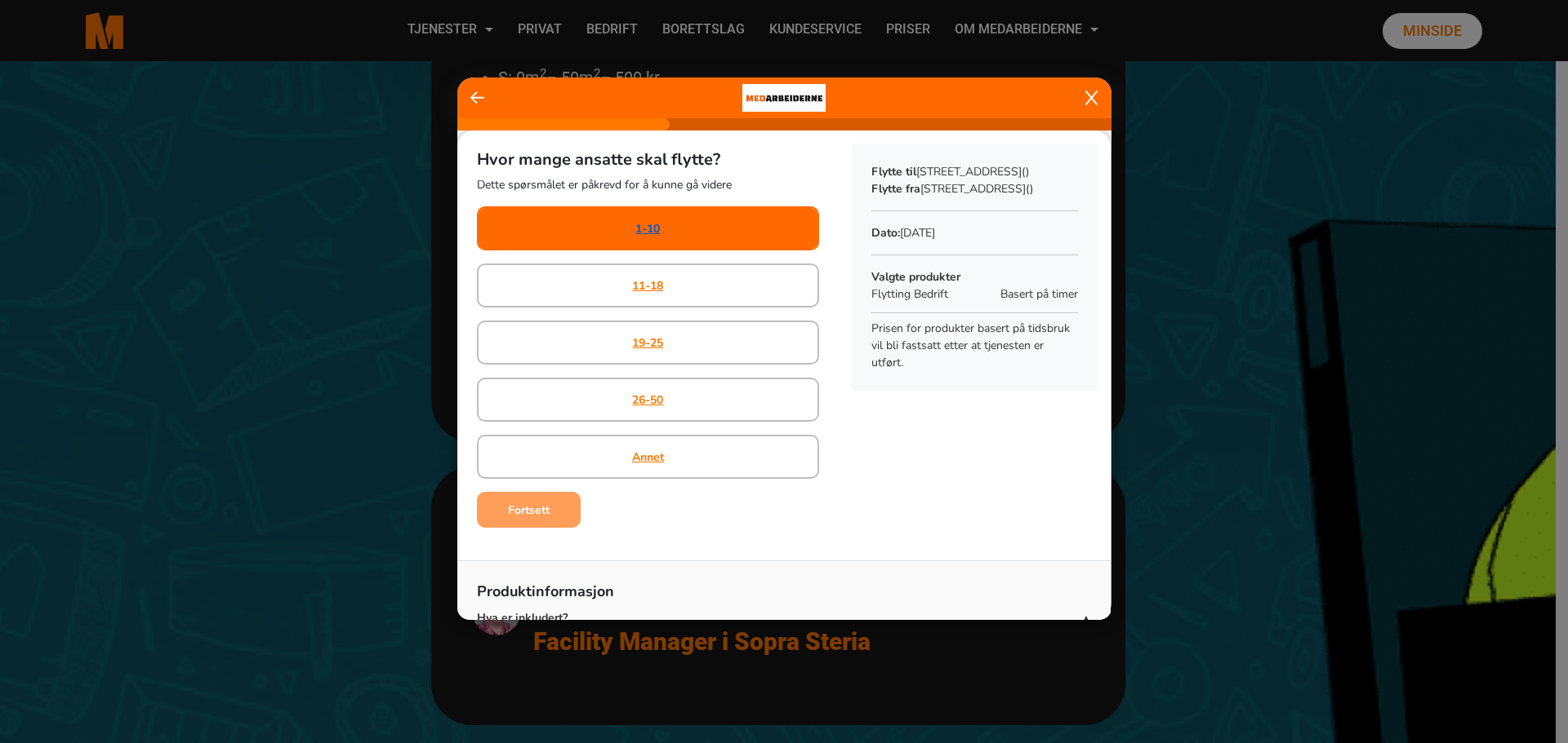
click at [653, 230] on link "1-10" at bounding box center [647, 229] width 24 height 17
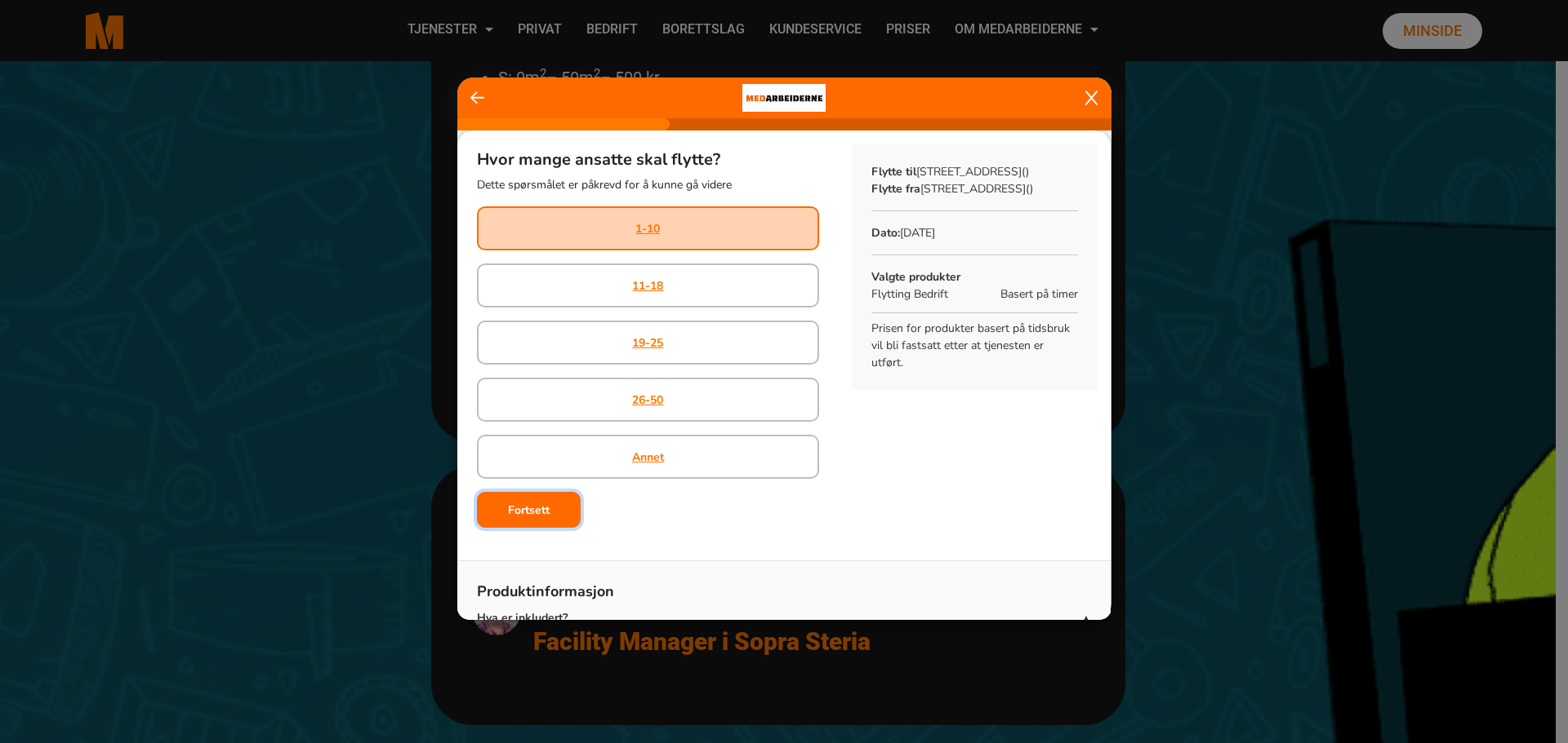
click at [534, 501] on button "Fortsett" at bounding box center [528, 509] width 103 height 36
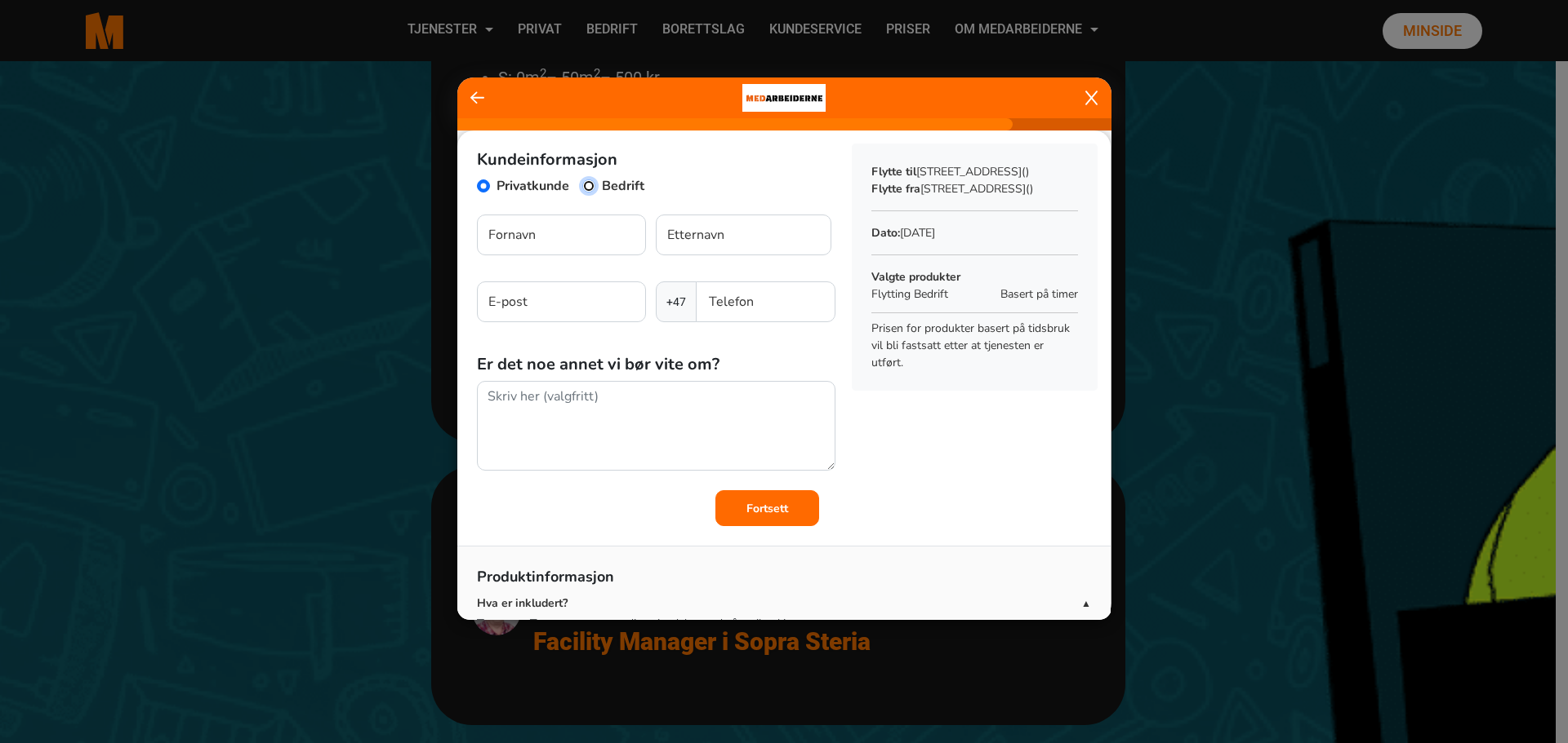
click at [591, 185] on input "Bedrift" at bounding box center [589, 186] width 14 height 14
radio input "true"
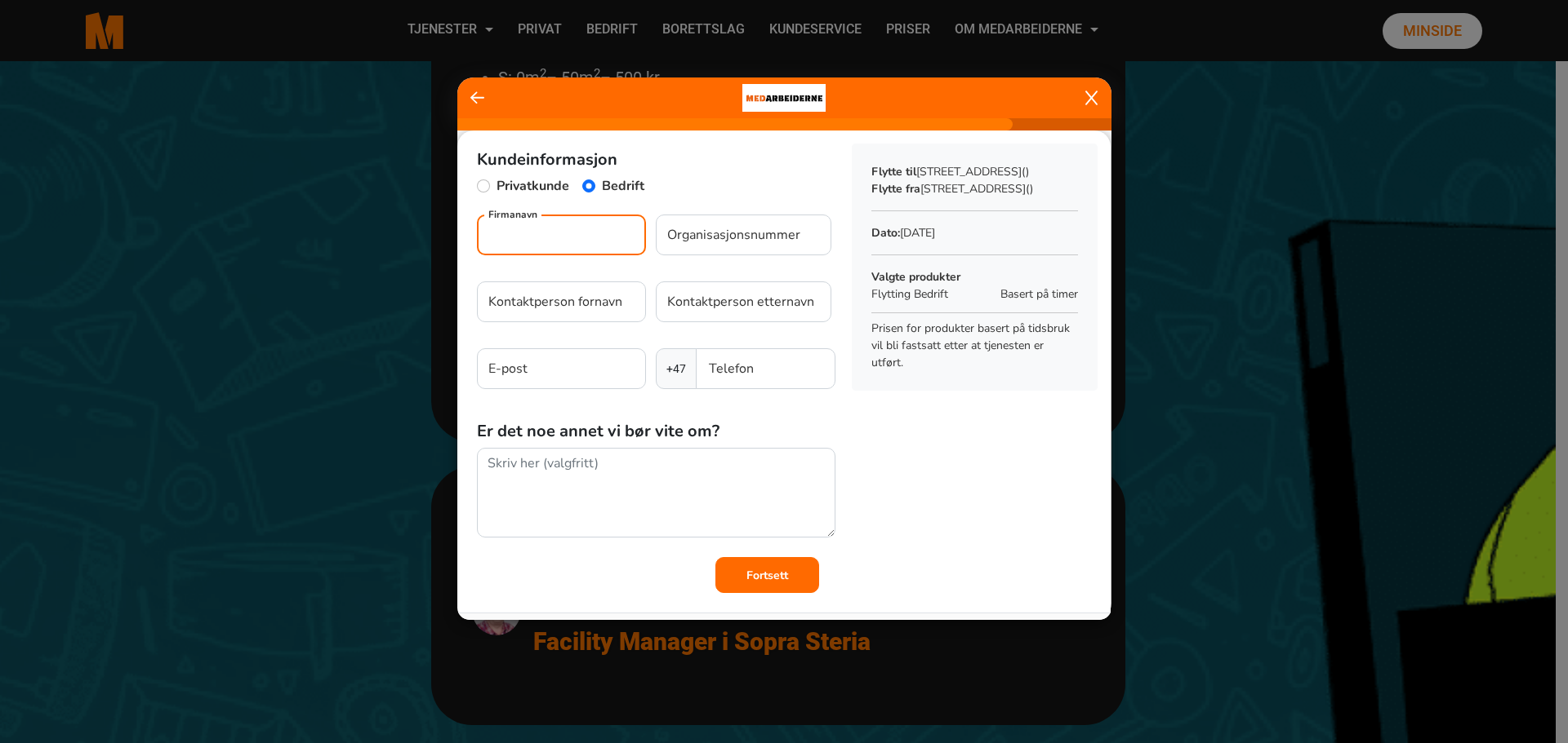
click at [558, 237] on input "Firmanavn" at bounding box center [561, 235] width 169 height 41
type input "Musikkfondene"
paste input "994944657"
type input "994944657"
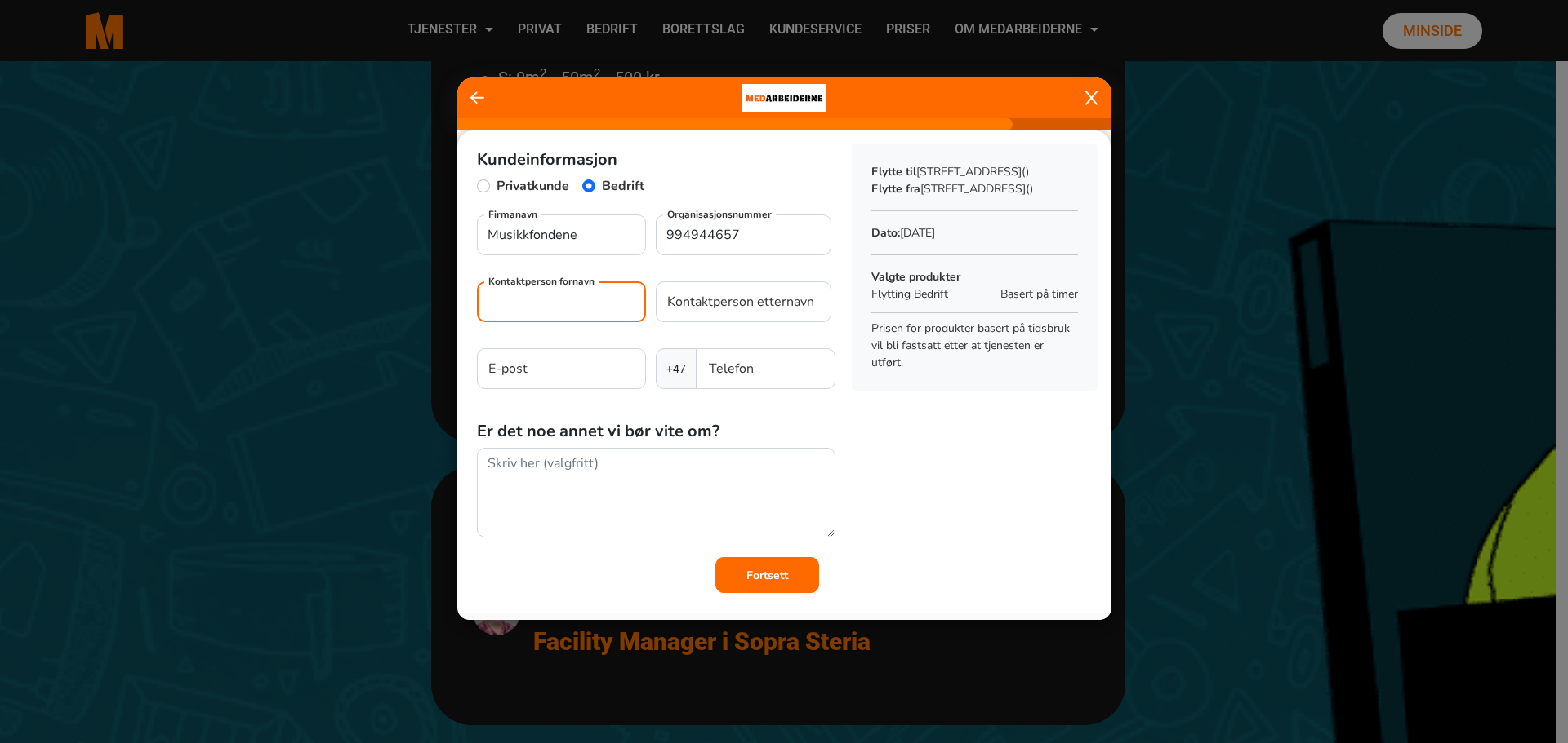
click at [555, 302] on input "Kontaktperson fornavn" at bounding box center [561, 301] width 169 height 41
type input "Hilde Nora"
type input "Ringstad"
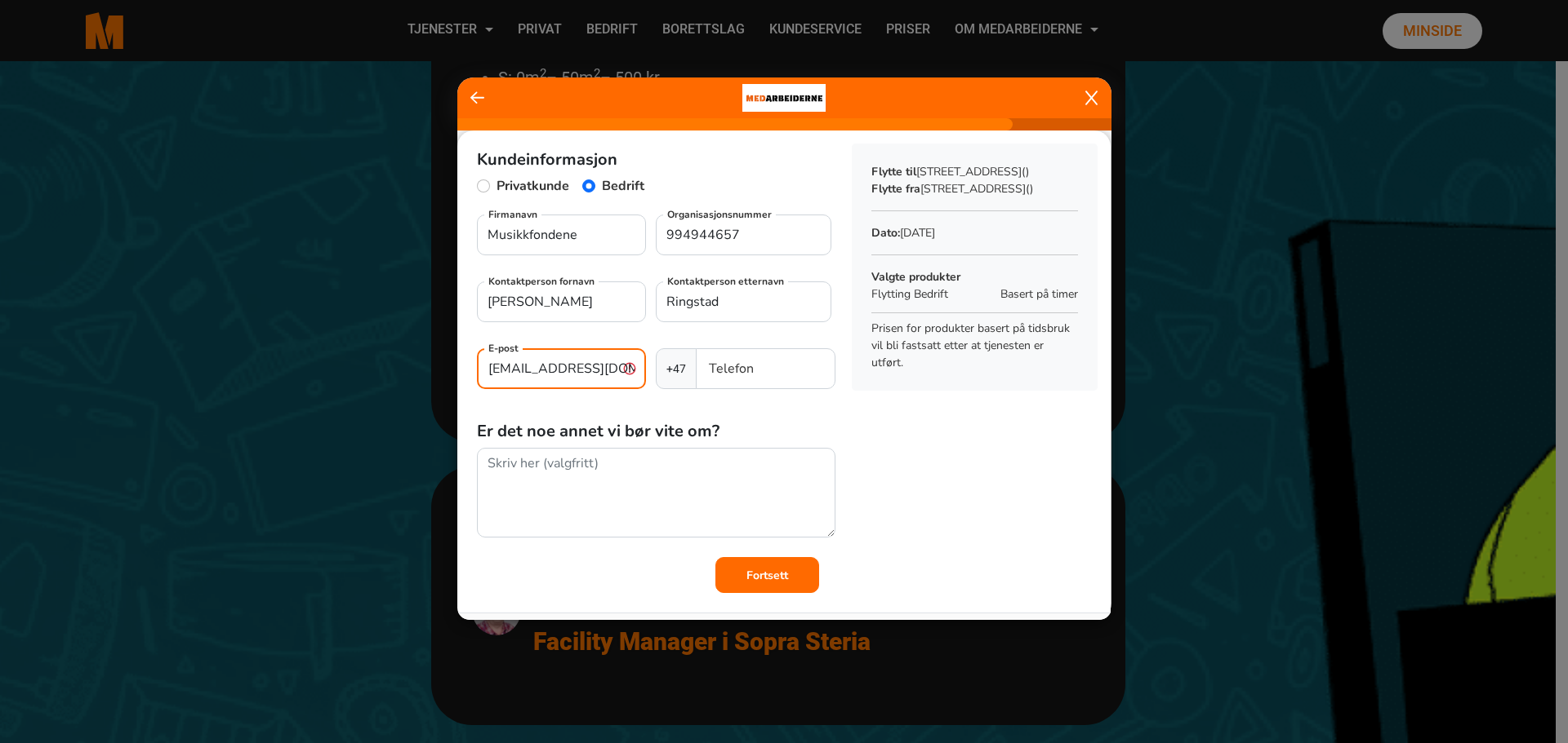
scroll to position [0, 4]
type input "hilde@musikkfondene.no"
click at [718, 369] on input "Telefon" at bounding box center [766, 369] width 139 height 41
type input "99000768"
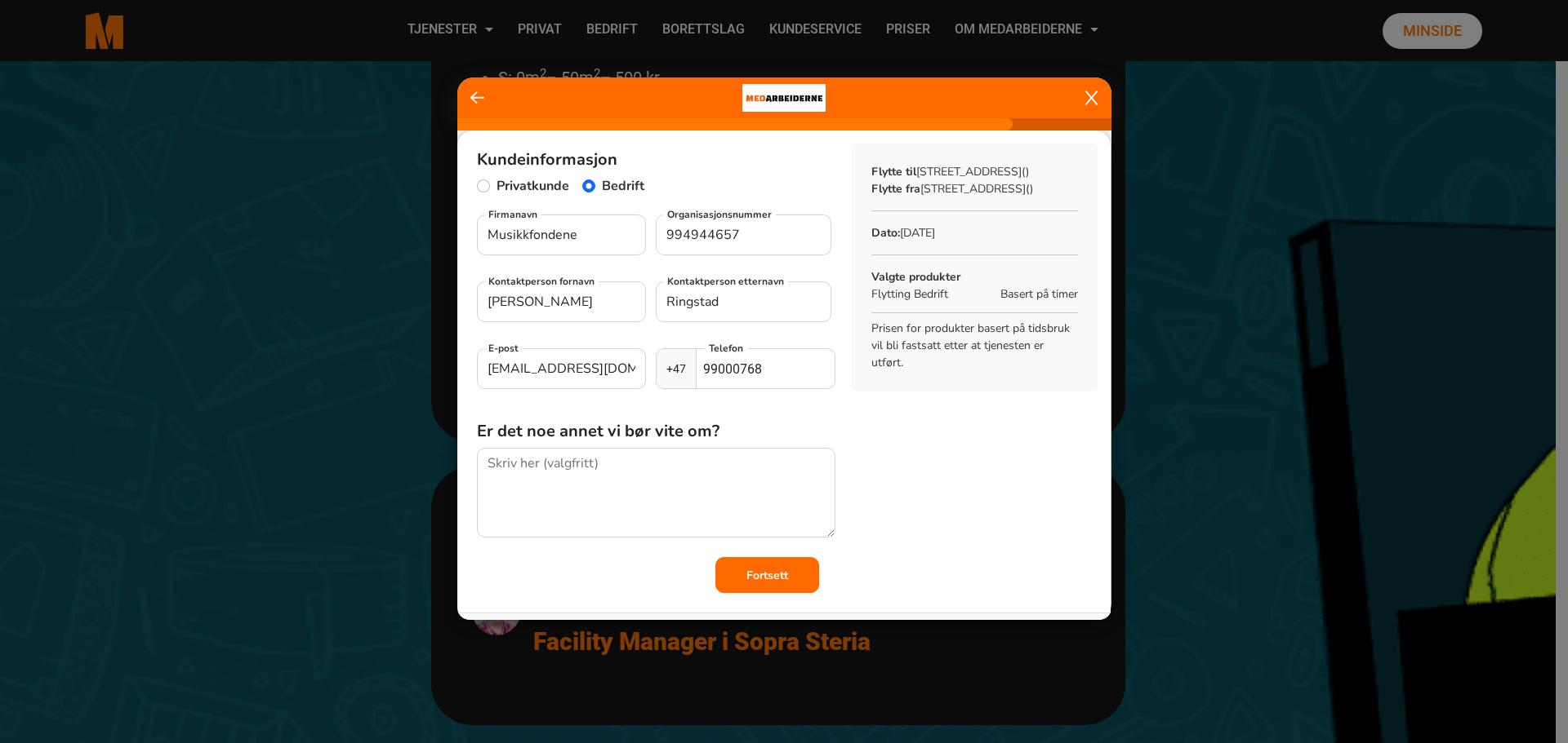
click at [1013, 548] on div "Kundeinformasjon Privatkunde Bedrift Musikkfondene Firmanavn 994944657 Organisa…" at bounding box center [784, 361] width 653 height 463
click at [491, 366] on input "hilde@musikkfondene.no" at bounding box center [561, 369] width 169 height 41
type input "post@musikkfondene.no"
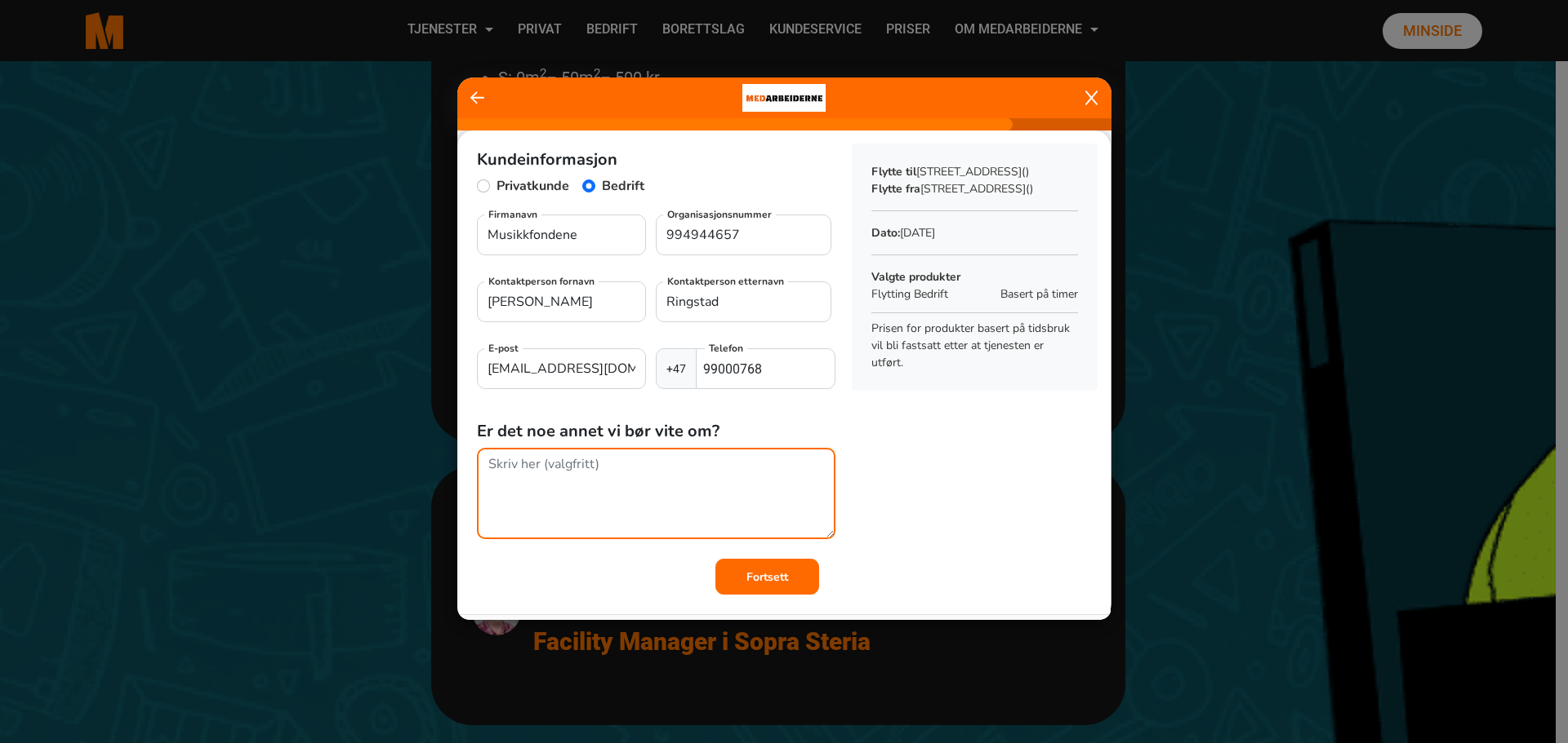
click at [658, 460] on textarea at bounding box center [655, 494] width 359 height 92
type textarea "V"
type textarea "I"
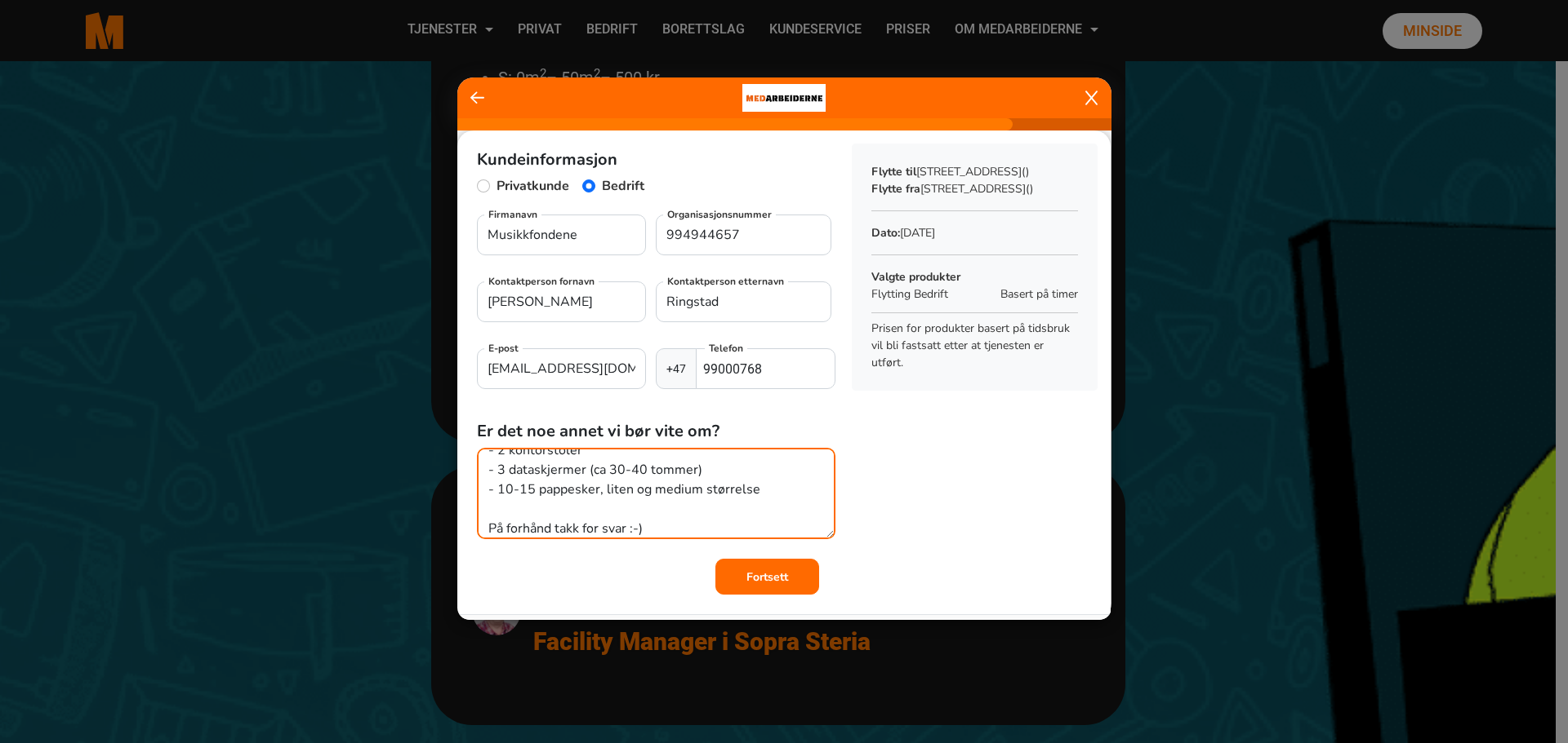
type textarea "Kongens gate 12 er under oppussing, og det kan hende vi kan få bruke en arbeids…"
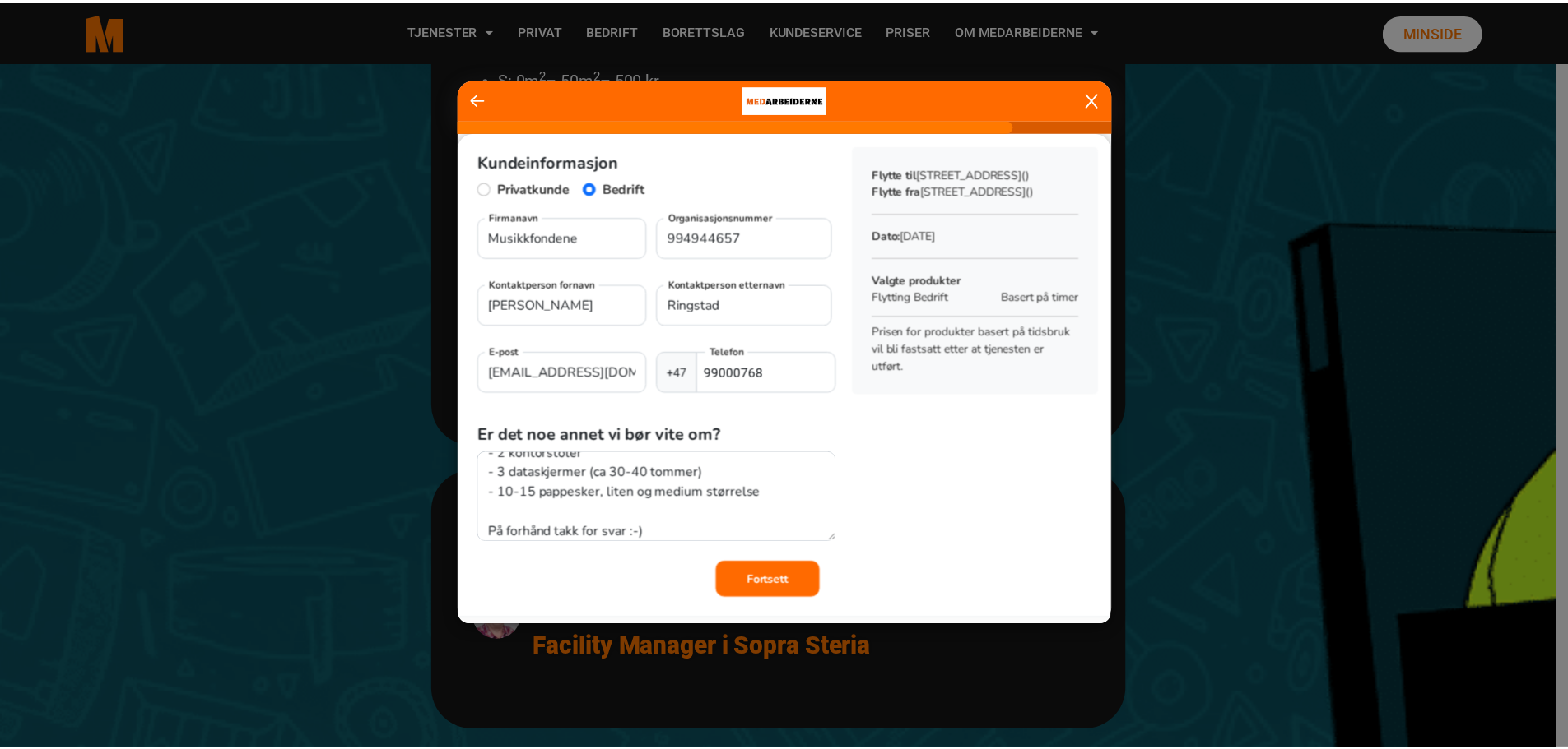
scroll to position [151, 0]
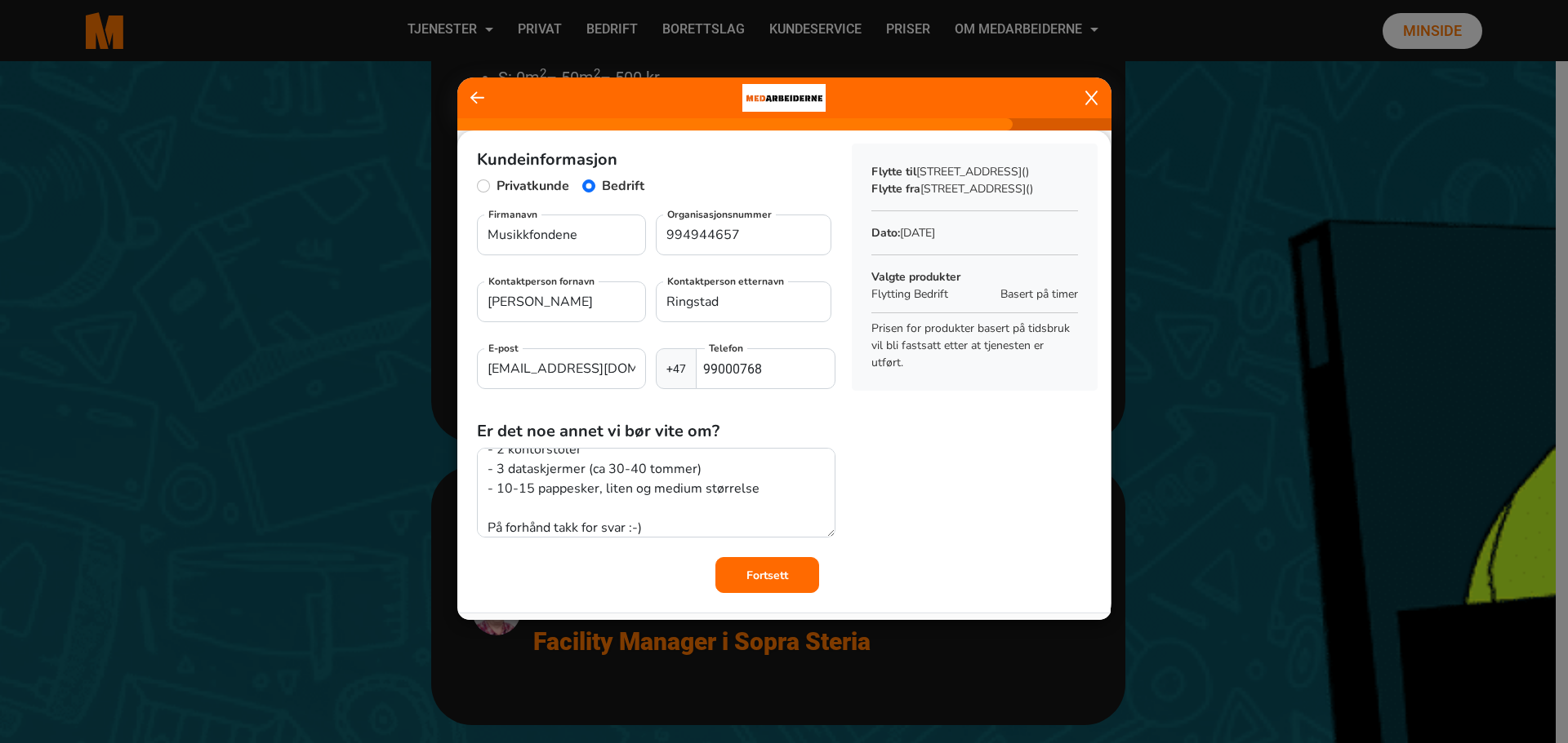
click at [769, 573] on b "Fortsett" at bounding box center [767, 576] width 42 height 15
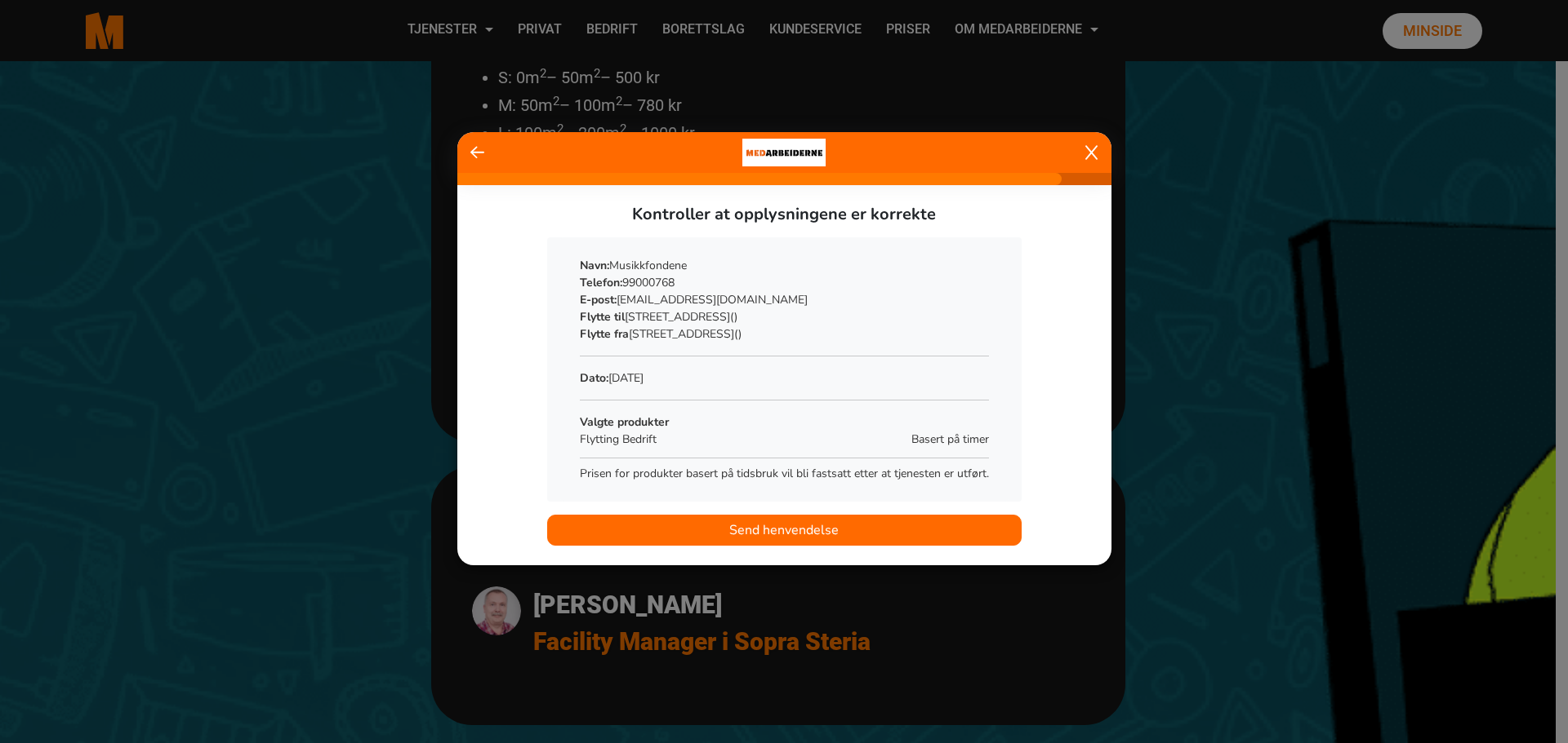
click at [786, 524] on span "Send henvendelse" at bounding box center [783, 530] width 109 height 19
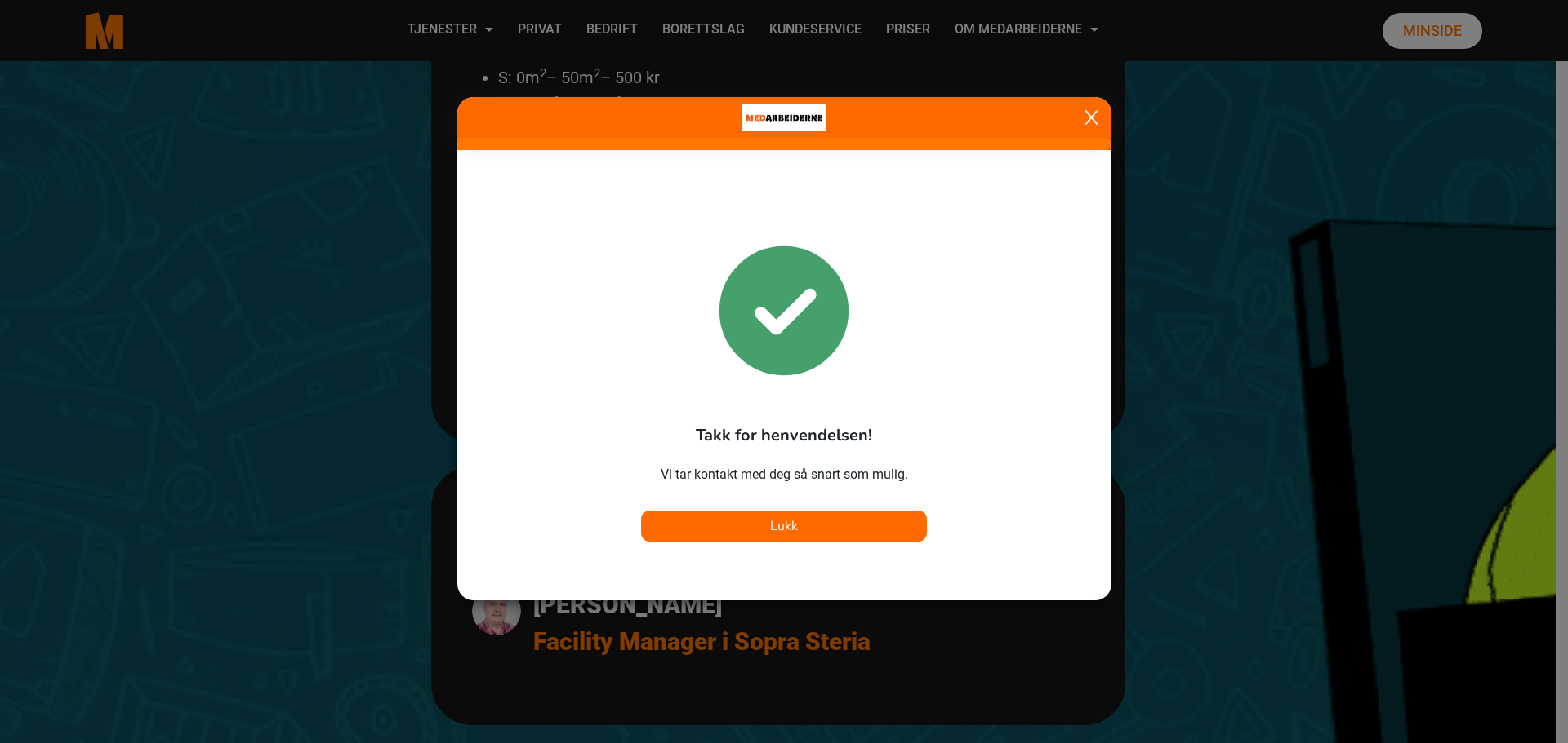
click at [783, 526] on span "Lukk" at bounding box center [783, 526] width 28 height 18
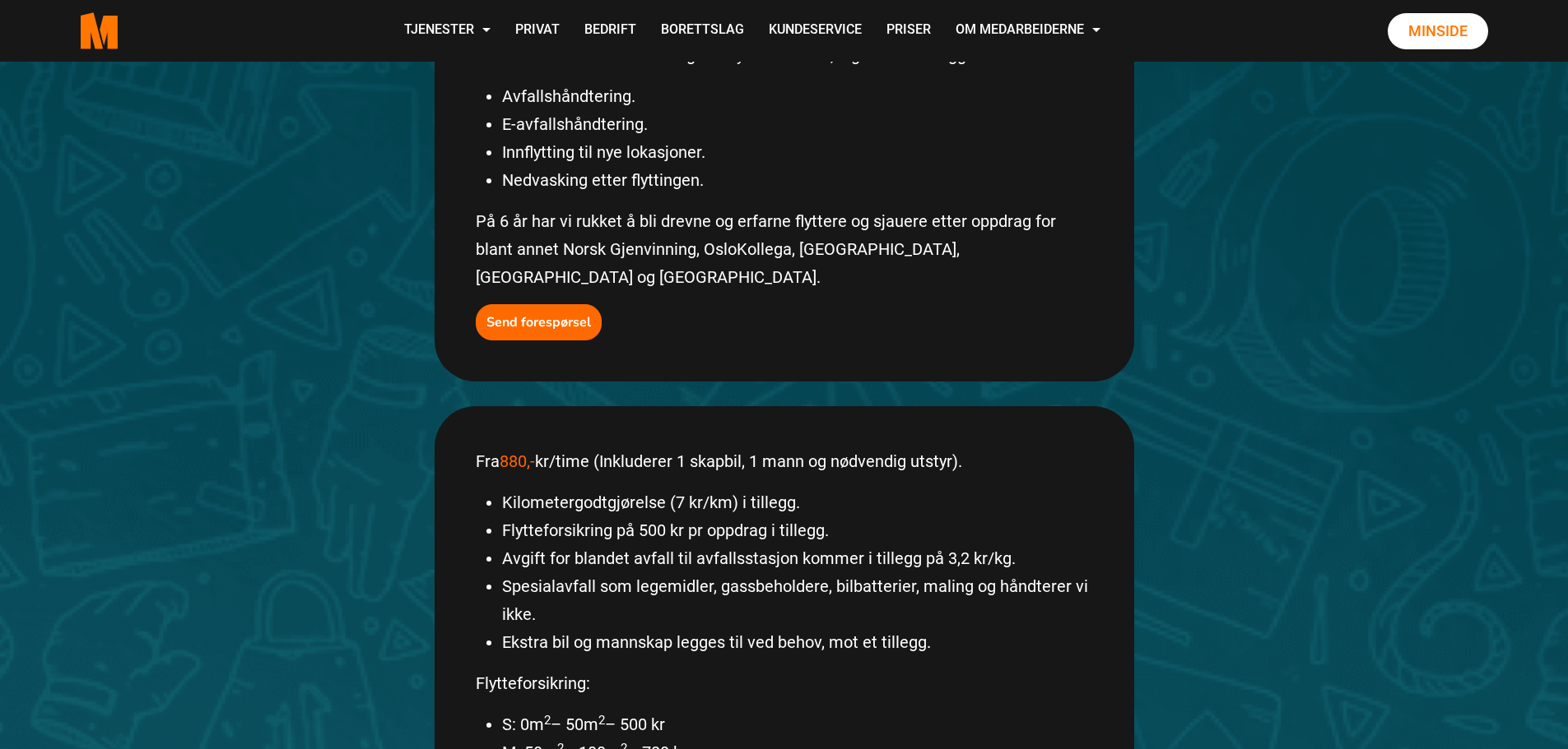
scroll to position [475, 0]
